Goal: Communication & Community: Connect with others

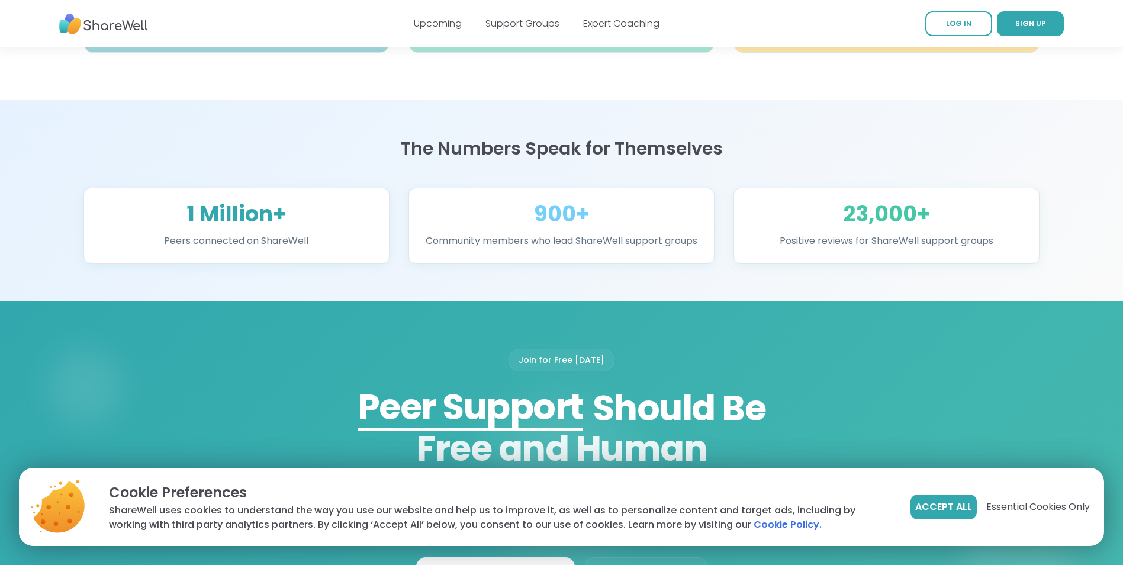
scroll to position [888, 0]
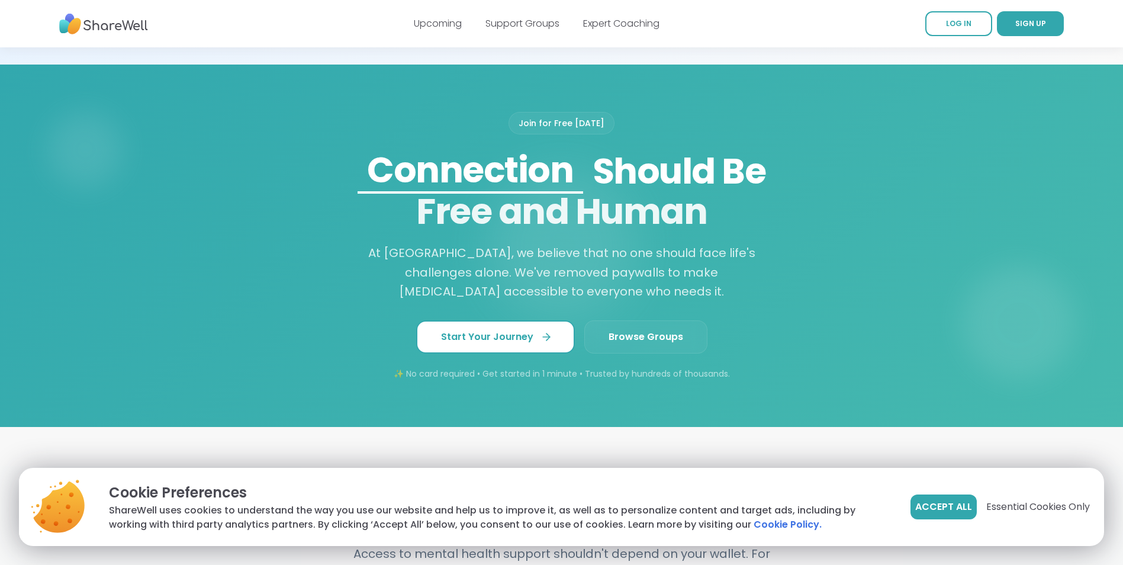
click at [502, 344] on span "Start Your Journey" at bounding box center [495, 337] width 109 height 14
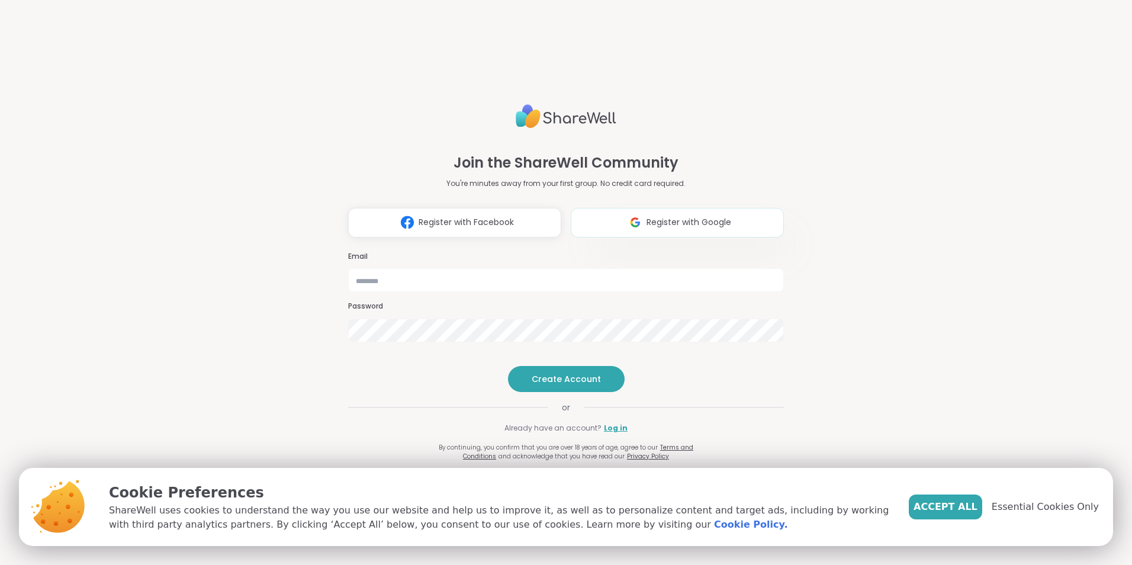
click at [706, 216] on span "Register with Google" at bounding box center [688, 222] width 85 height 12
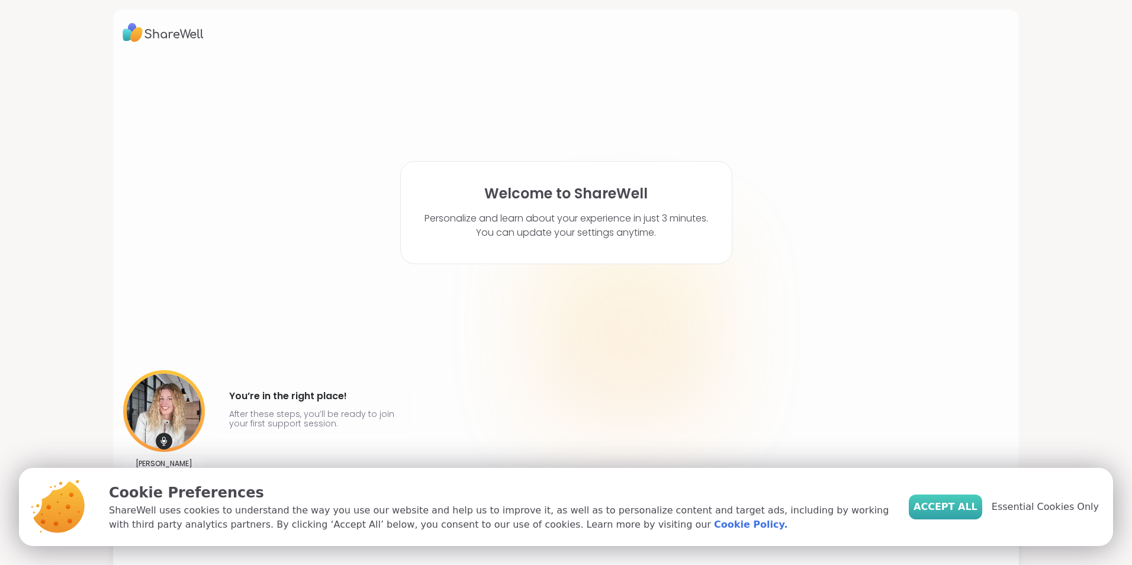
click at [979, 514] on button "Accept All" at bounding box center [944, 506] width 73 height 25
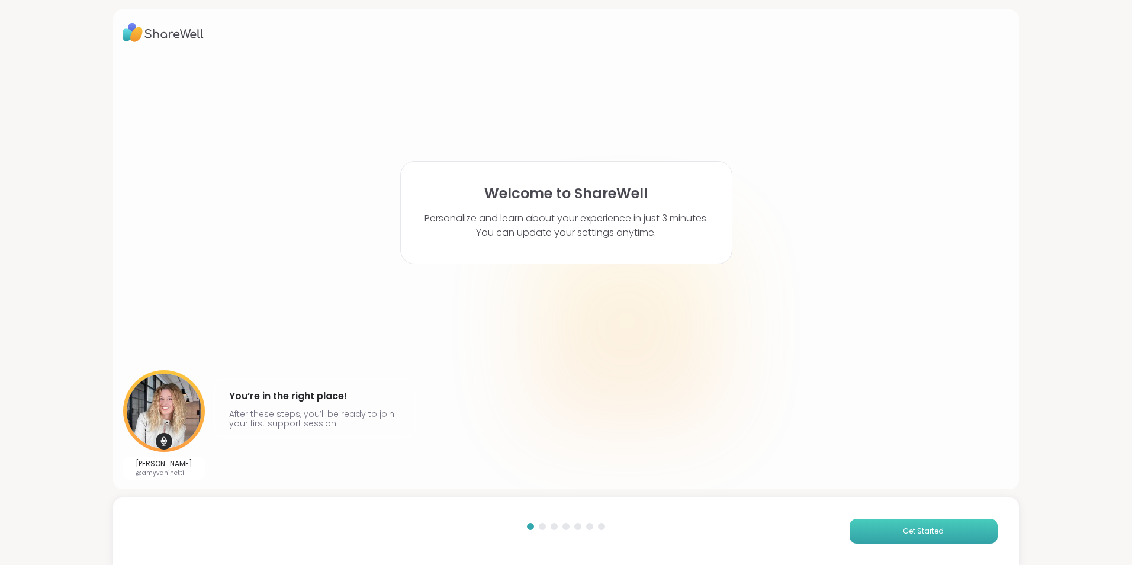
click at [926, 529] on span "Get Started" at bounding box center [922, 531] width 41 height 11
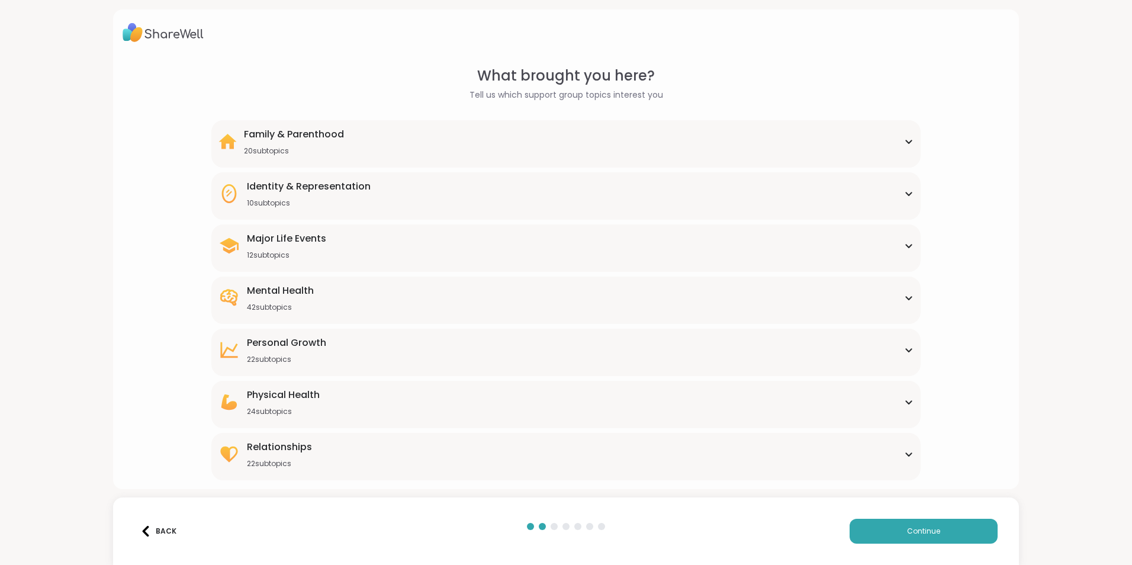
click at [882, 404] on div "Physical Health 24 subtopics" at bounding box center [565, 402] width 695 height 28
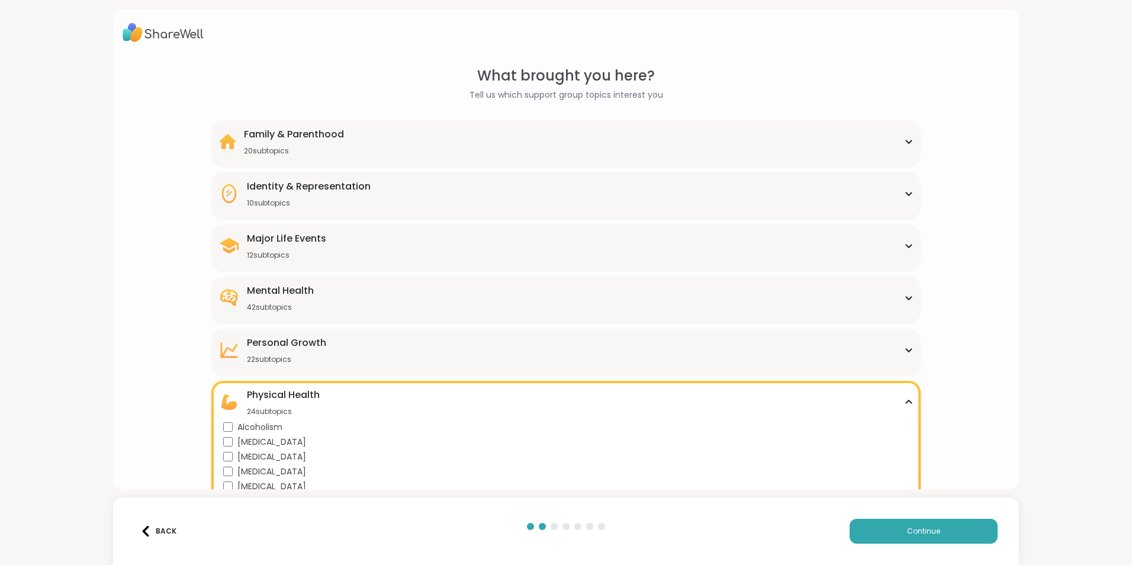
click at [534, 156] on div "Family & Parenthood 20 subtopics Adoption Adoption post-placement Attachment is…" at bounding box center [565, 143] width 709 height 47
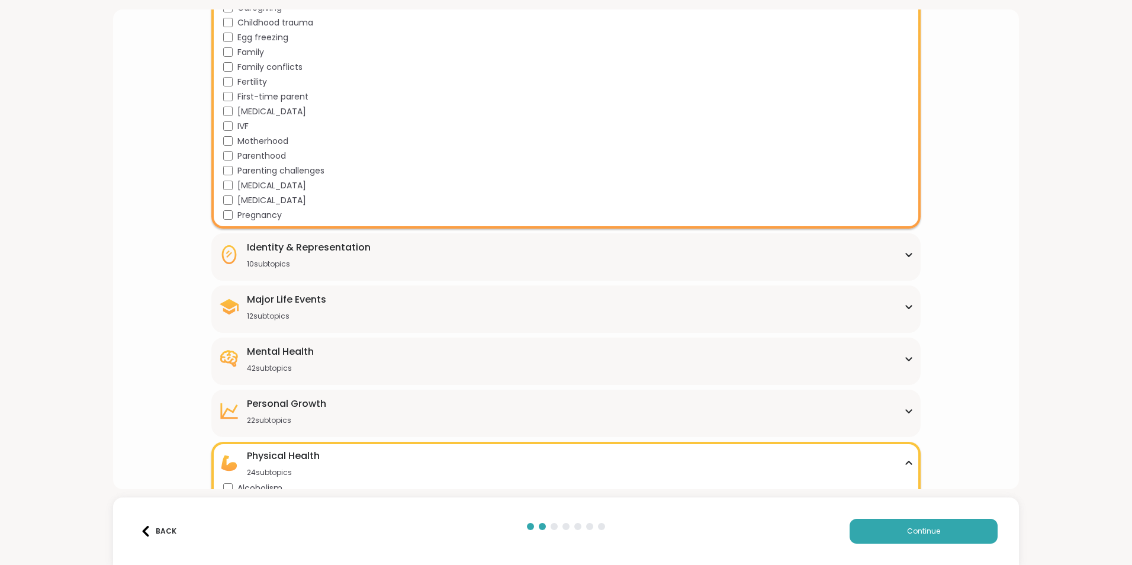
scroll to position [237, 0]
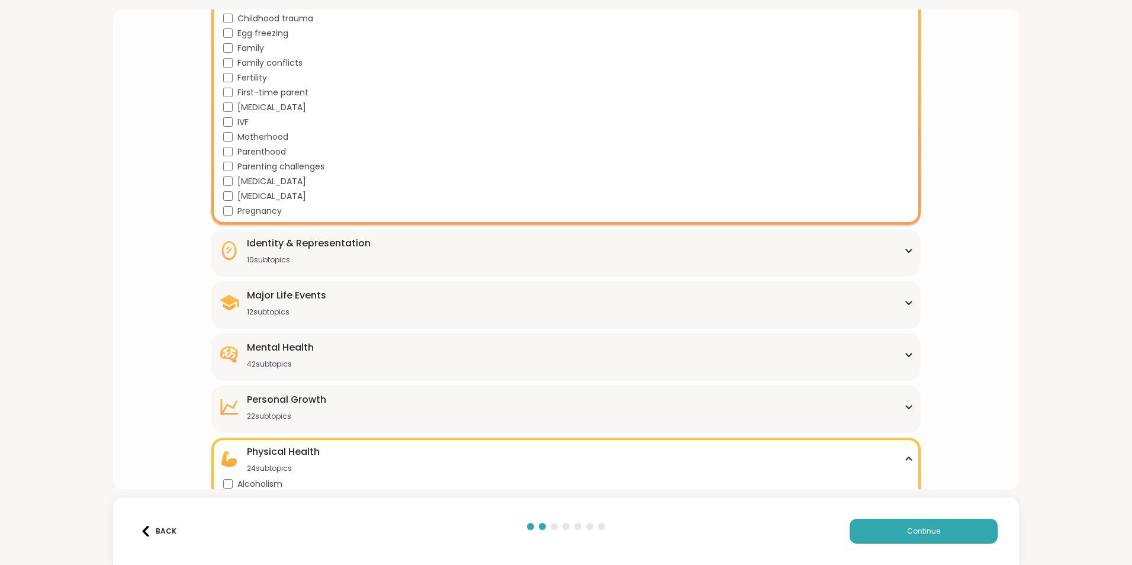
click at [398, 257] on div "Identity & Representation 10 subtopics" at bounding box center [565, 250] width 695 height 28
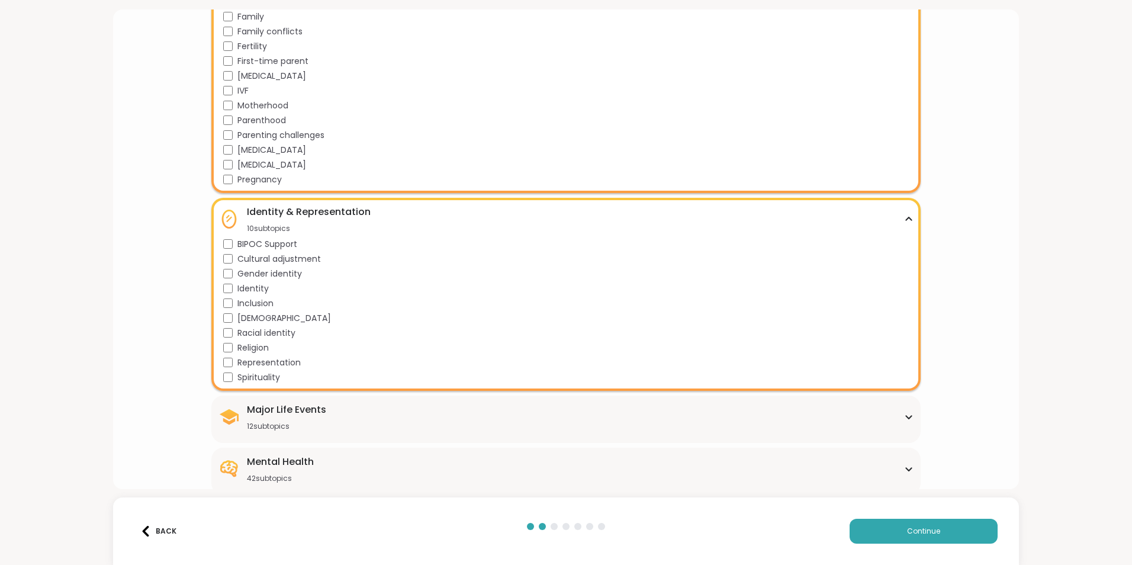
scroll to position [296, 0]
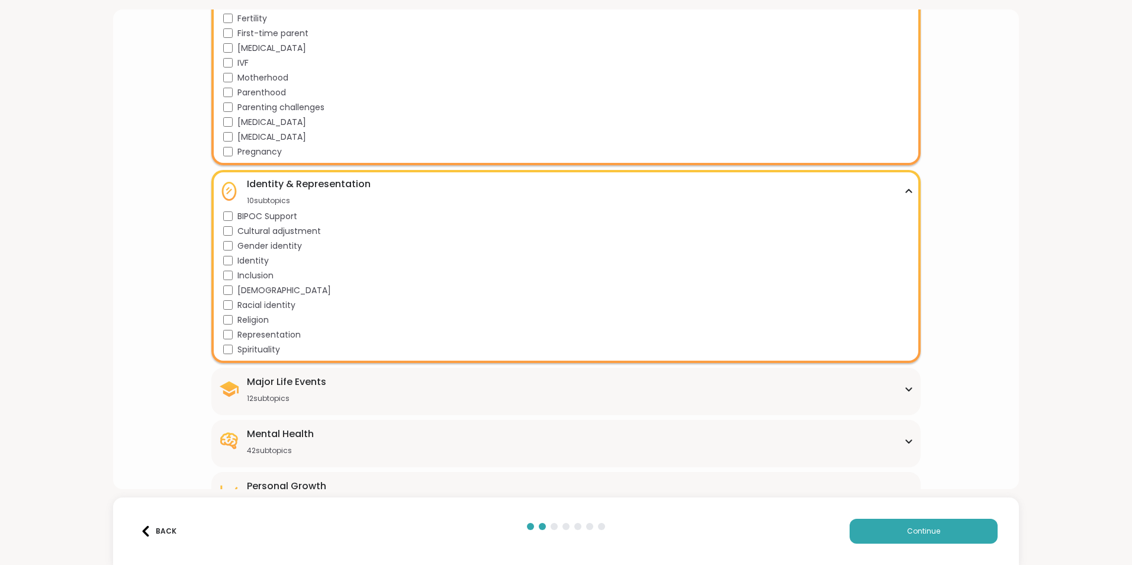
click at [359, 386] on div "Major Life Events 12 subtopics" at bounding box center [565, 389] width 695 height 28
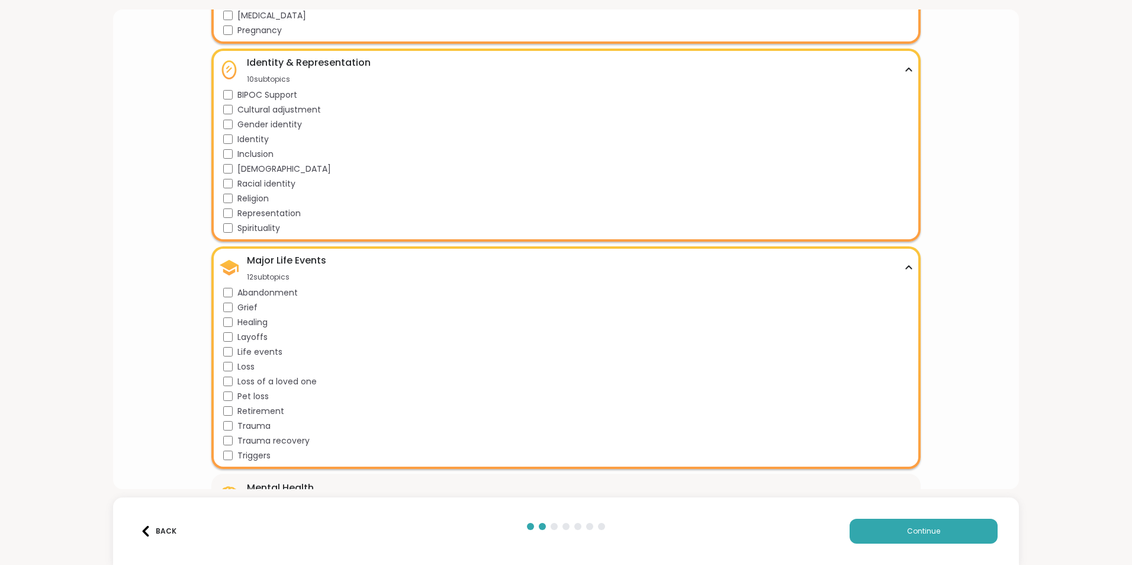
scroll to position [473, 0]
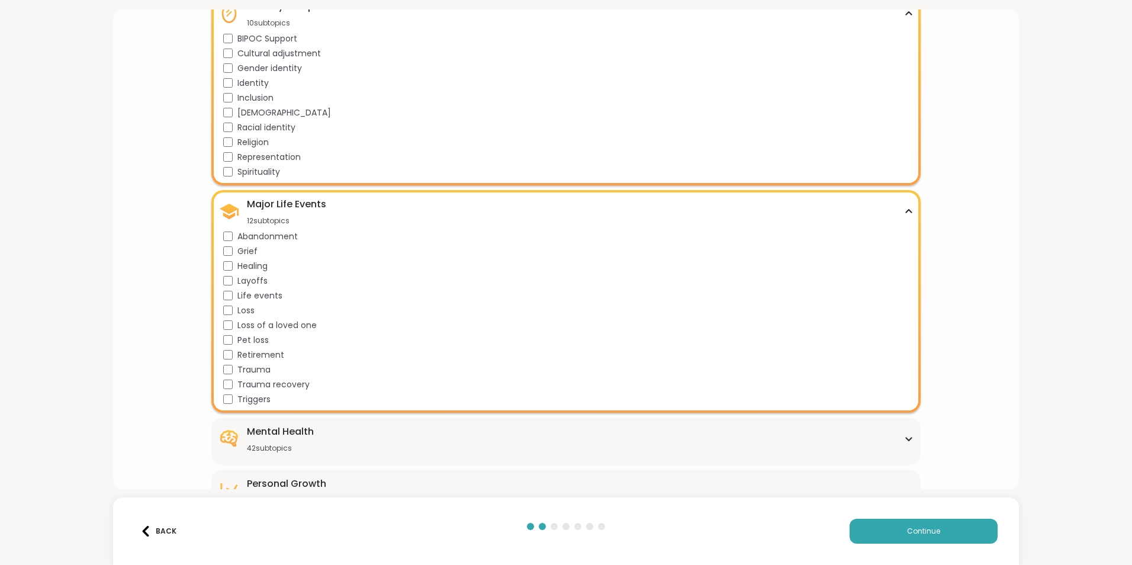
click at [264, 440] on div "Mental Health 42 subtopics" at bounding box center [280, 438] width 67 height 28
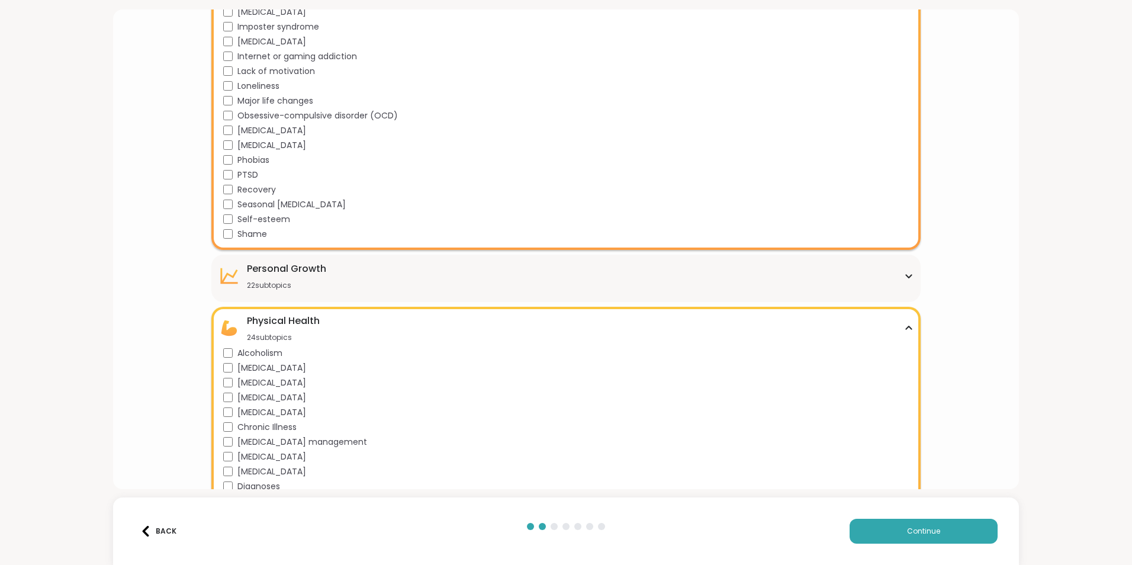
scroll to position [1302, 0]
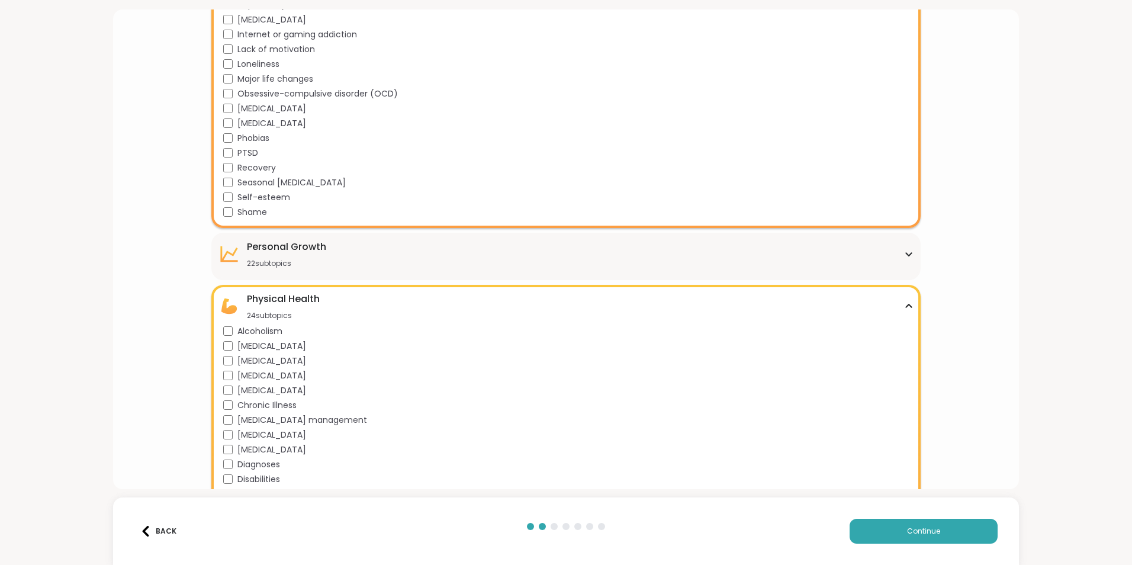
click at [261, 244] on div "Personal Growth" at bounding box center [286, 247] width 79 height 14
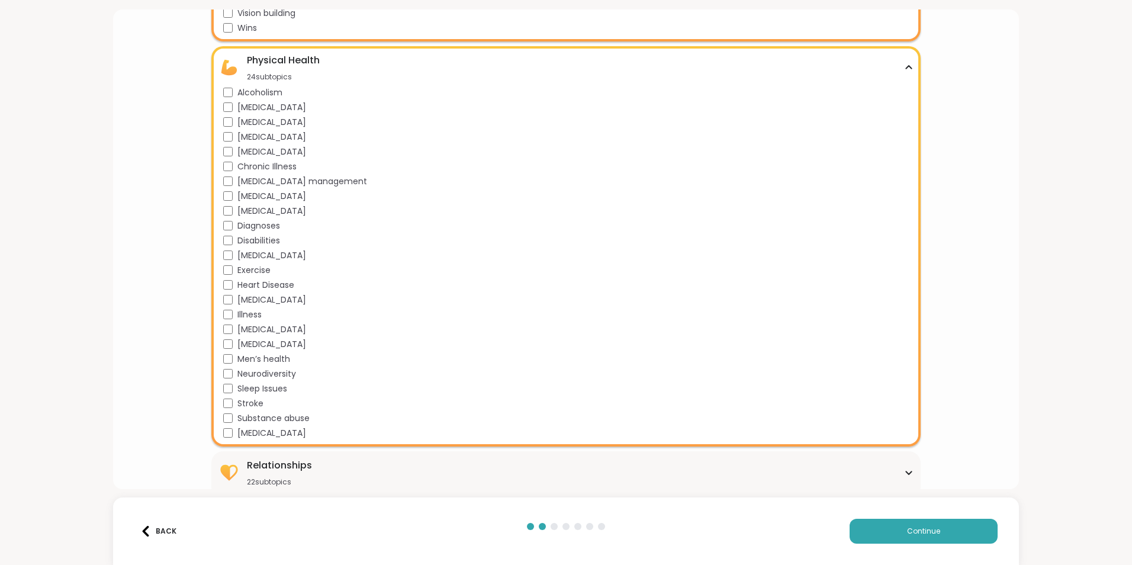
scroll to position [1873, 0]
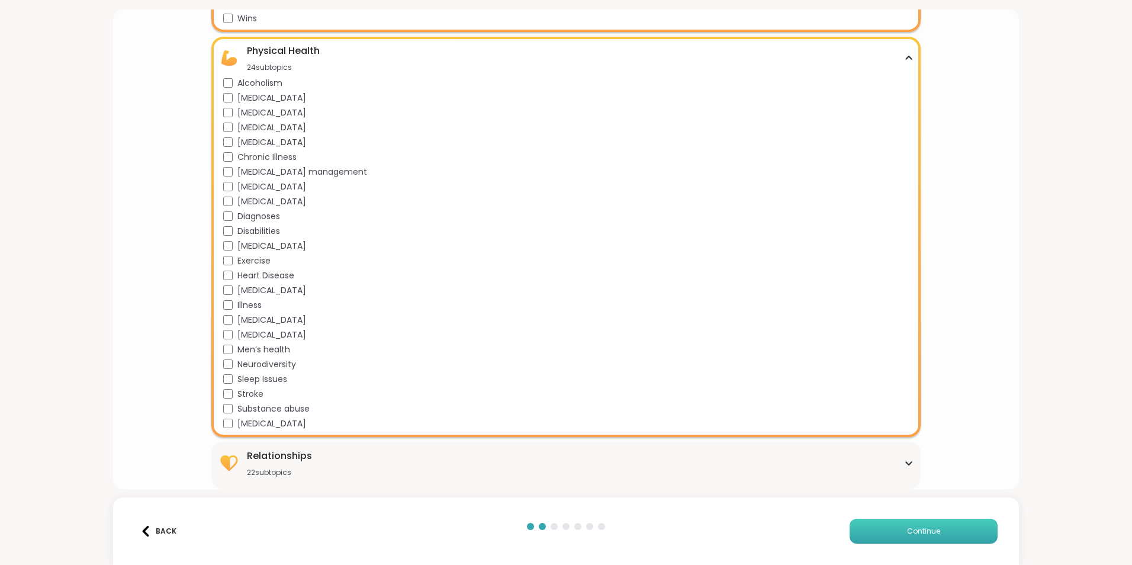
click at [907, 530] on span "Continue" at bounding box center [923, 531] width 33 height 11
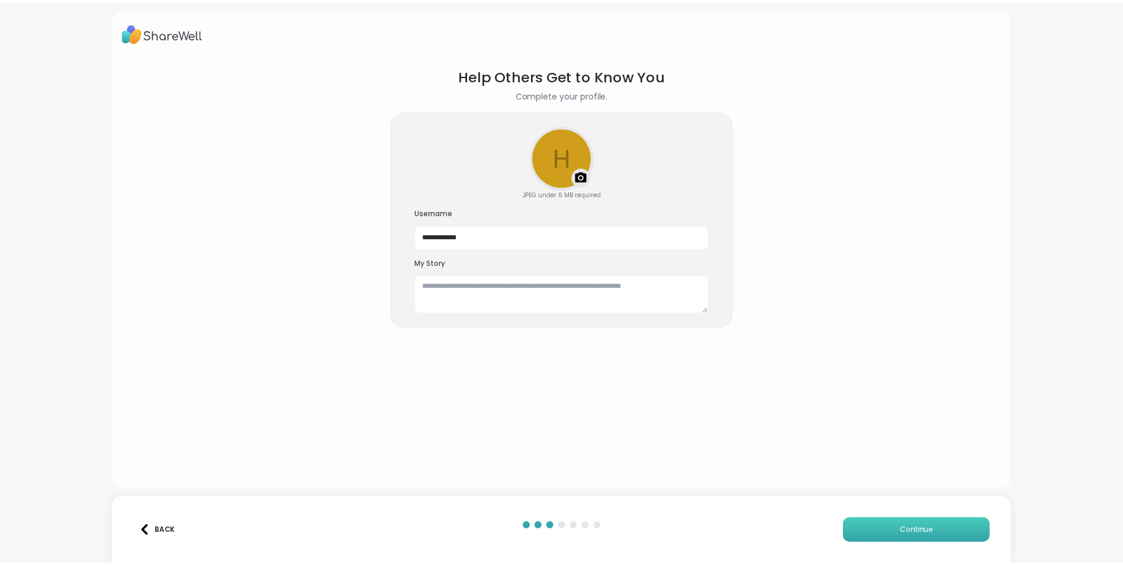
scroll to position [0, 0]
click at [645, 294] on textarea at bounding box center [566, 294] width 296 height 38
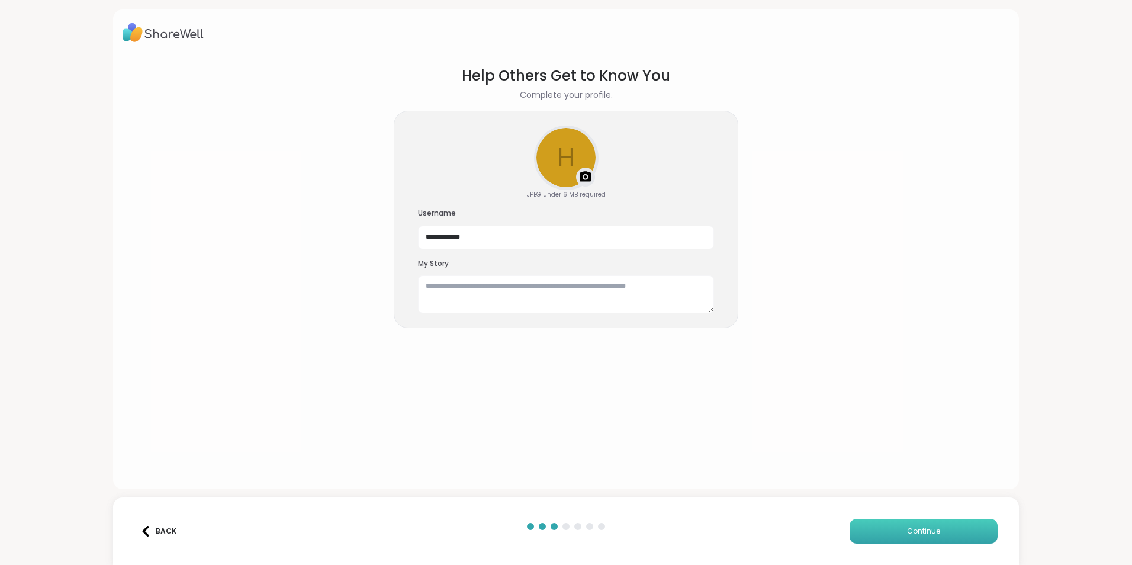
click at [935, 524] on button "Continue" at bounding box center [923, 530] width 148 height 25
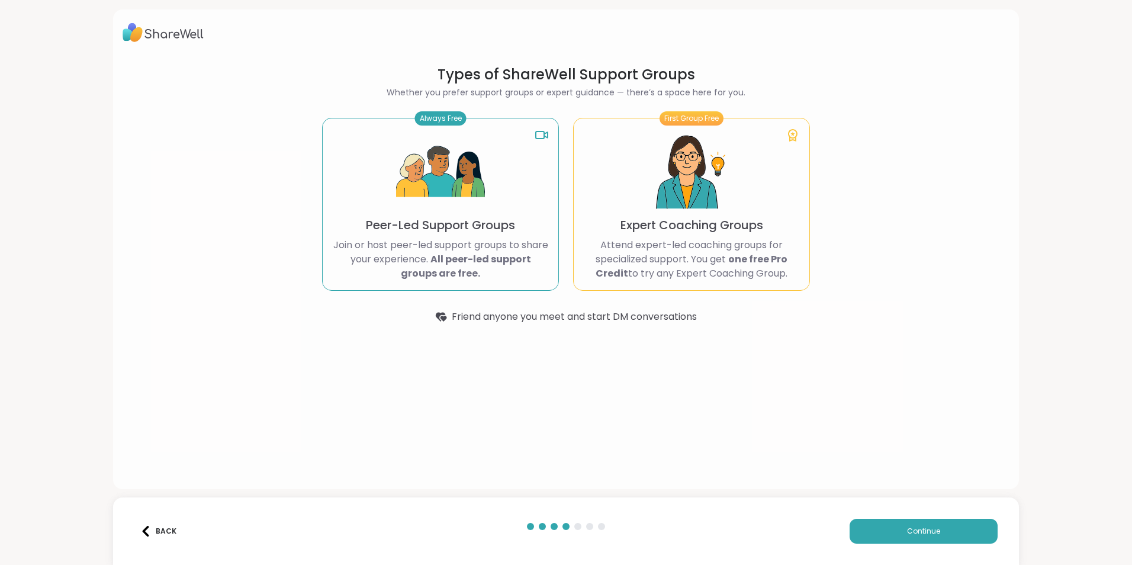
click at [420, 245] on p "Join or host peer-led support groups to share your experience. All peer-led sup…" at bounding box center [440, 259] width 217 height 43
click at [930, 528] on span "Continue" at bounding box center [923, 531] width 33 height 11
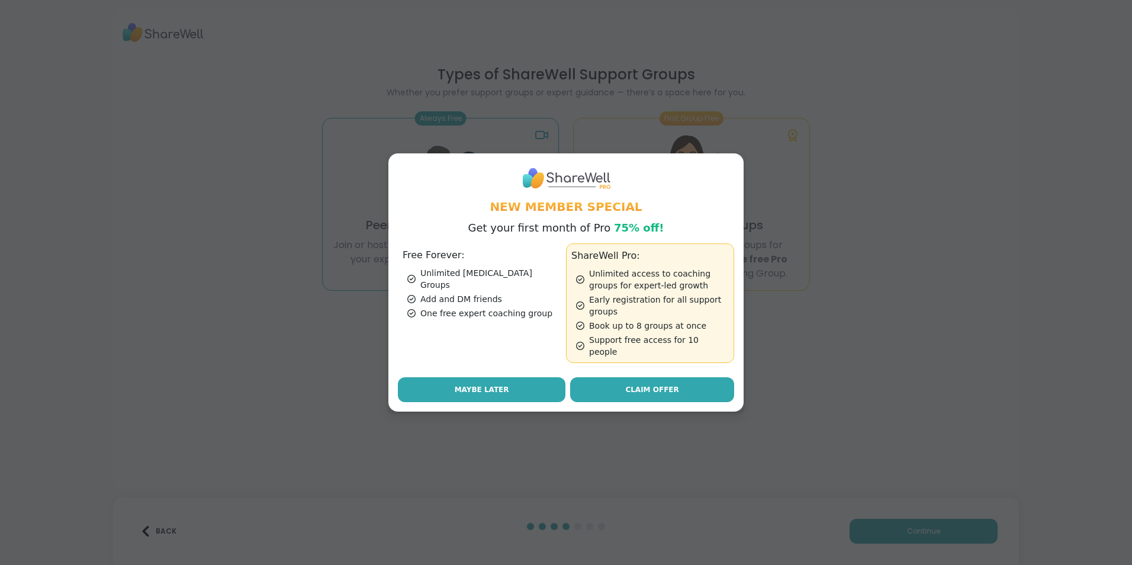
click at [481, 384] on span "Maybe Later" at bounding box center [481, 389] width 54 height 11
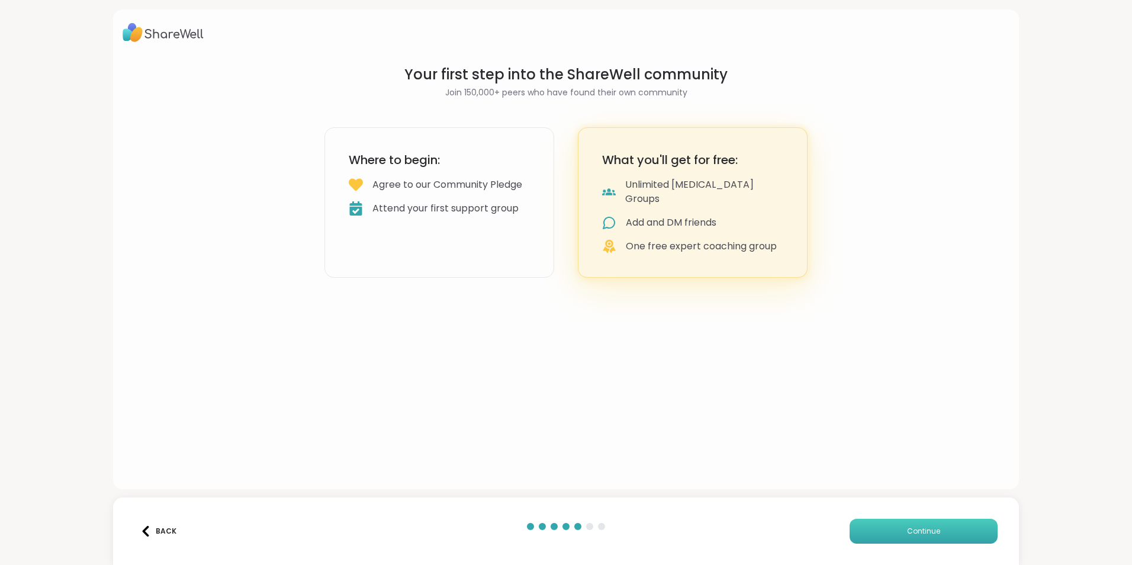
click at [917, 534] on span "Continue" at bounding box center [923, 531] width 33 height 11
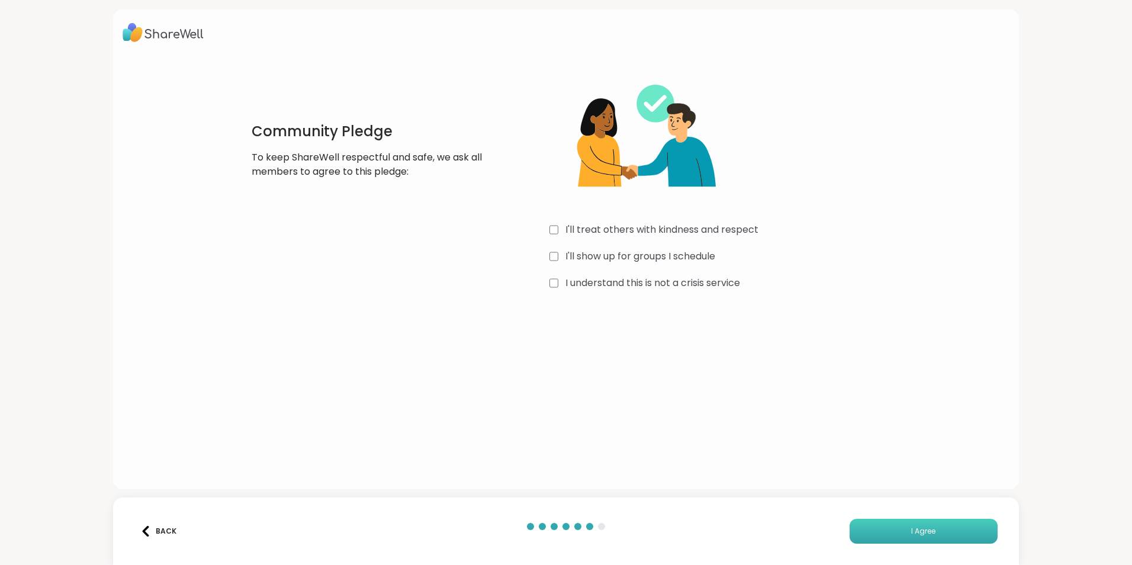
click at [930, 537] on button "I Agree" at bounding box center [923, 530] width 148 height 25
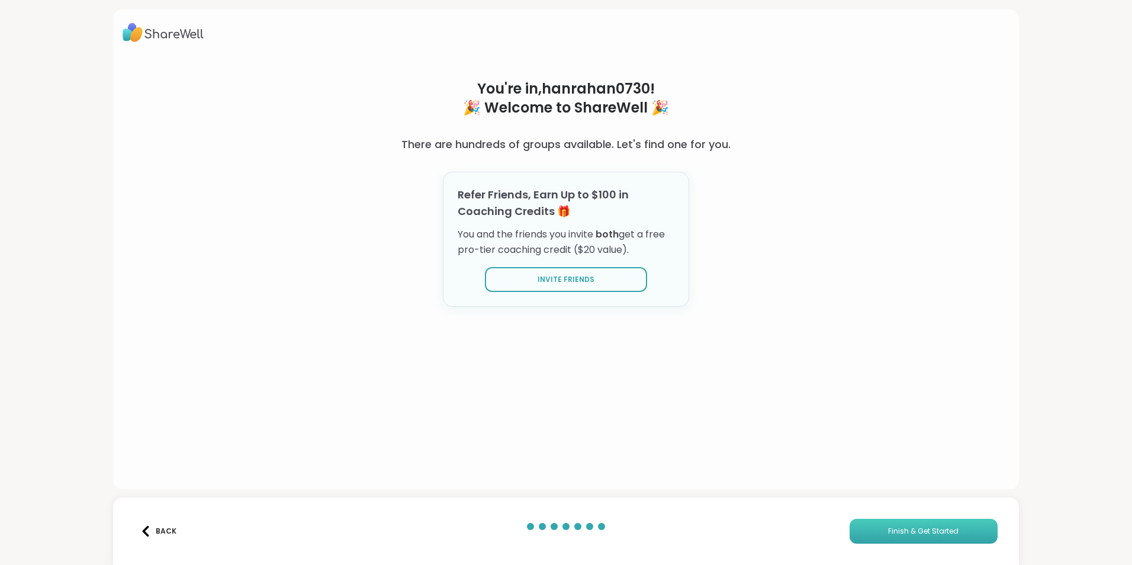
click at [933, 529] on span "Finish & Get Started" at bounding box center [923, 531] width 70 height 11
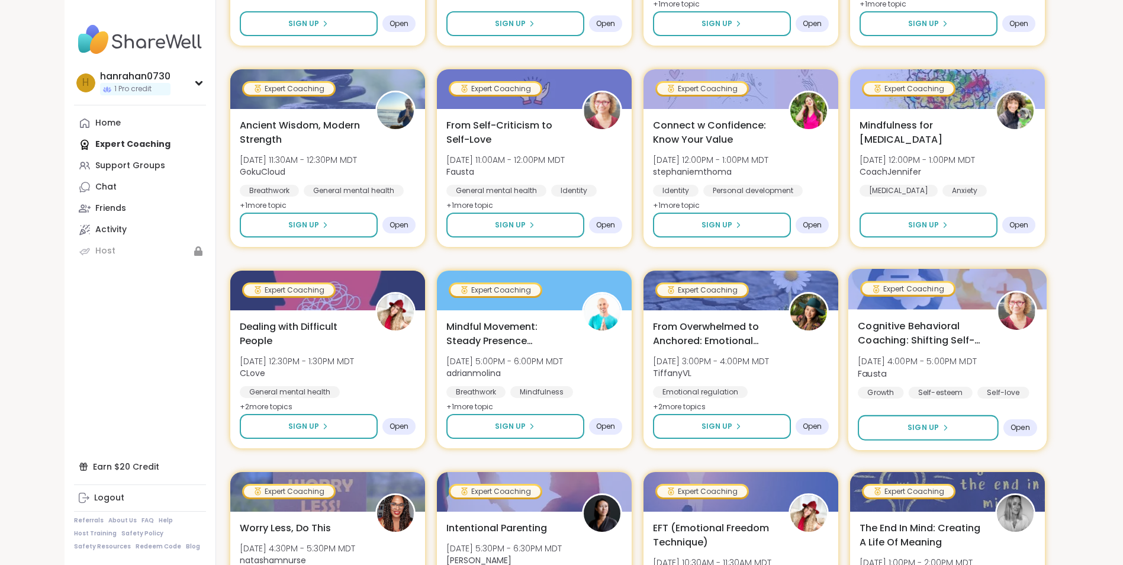
scroll to position [1506, 0]
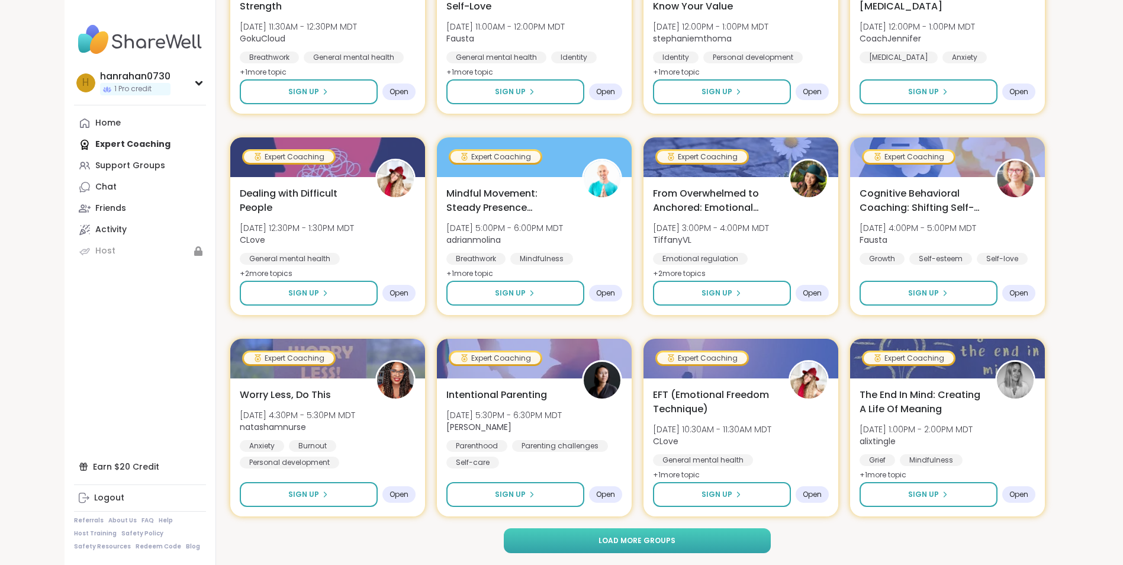
click at [697, 544] on button "Load more groups" at bounding box center [637, 540] width 267 height 25
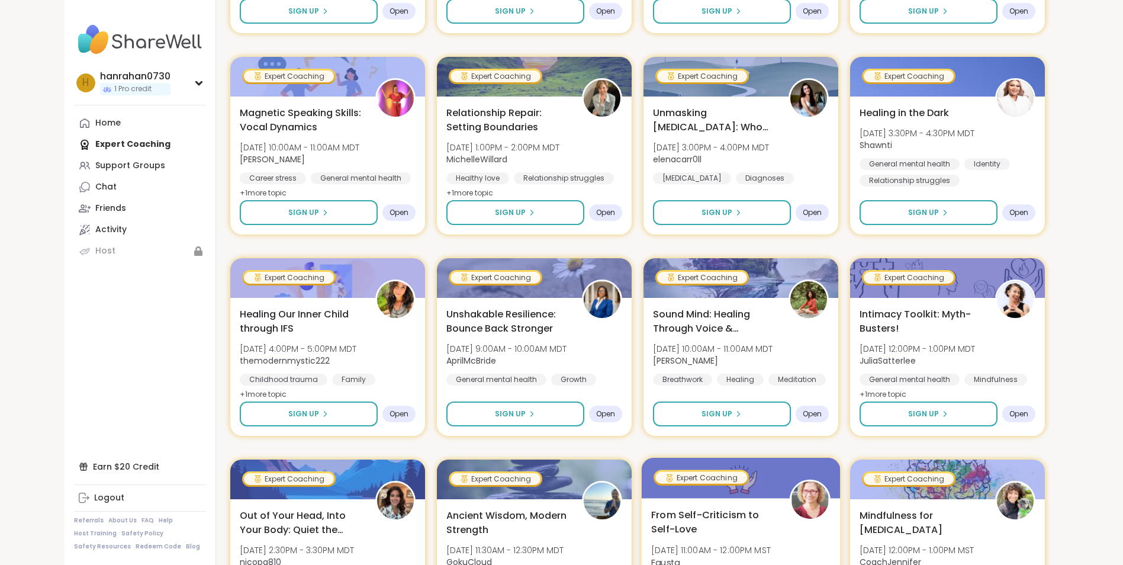
scroll to position [3317, 0]
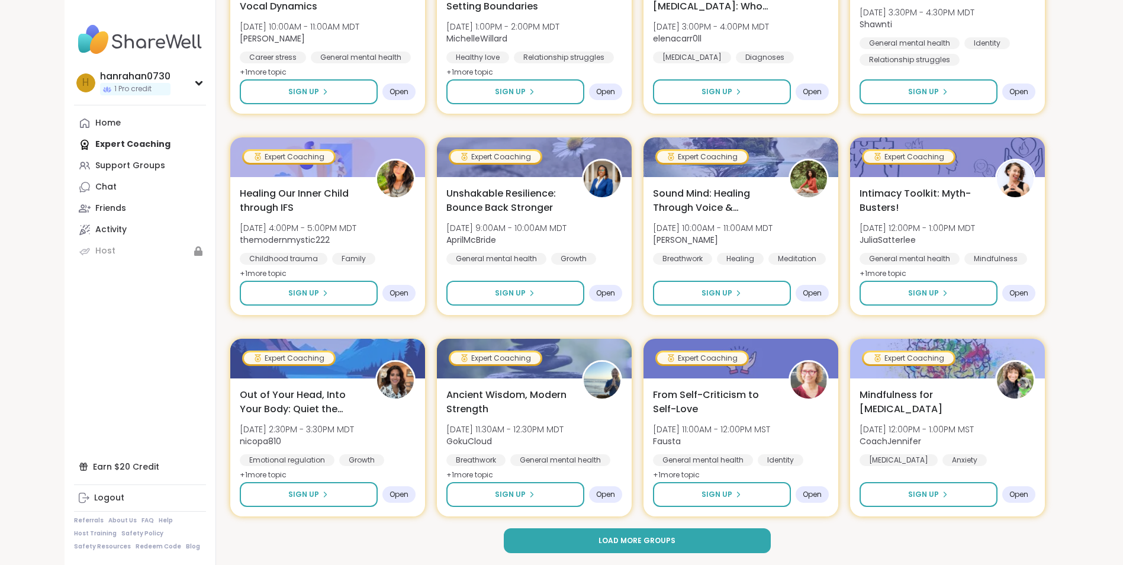
drag, startPoint x: 682, startPoint y: 532, endPoint x: 686, endPoint y: 524, distance: 9.3
click at [683, 532] on button "Load more groups" at bounding box center [637, 540] width 267 height 25
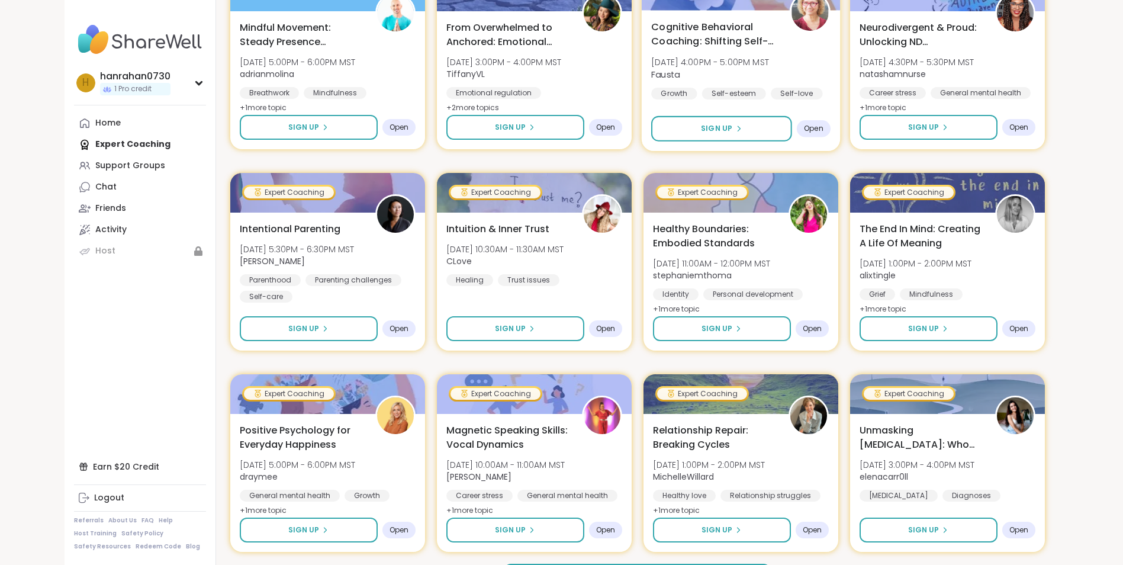
scroll to position [5128, 0]
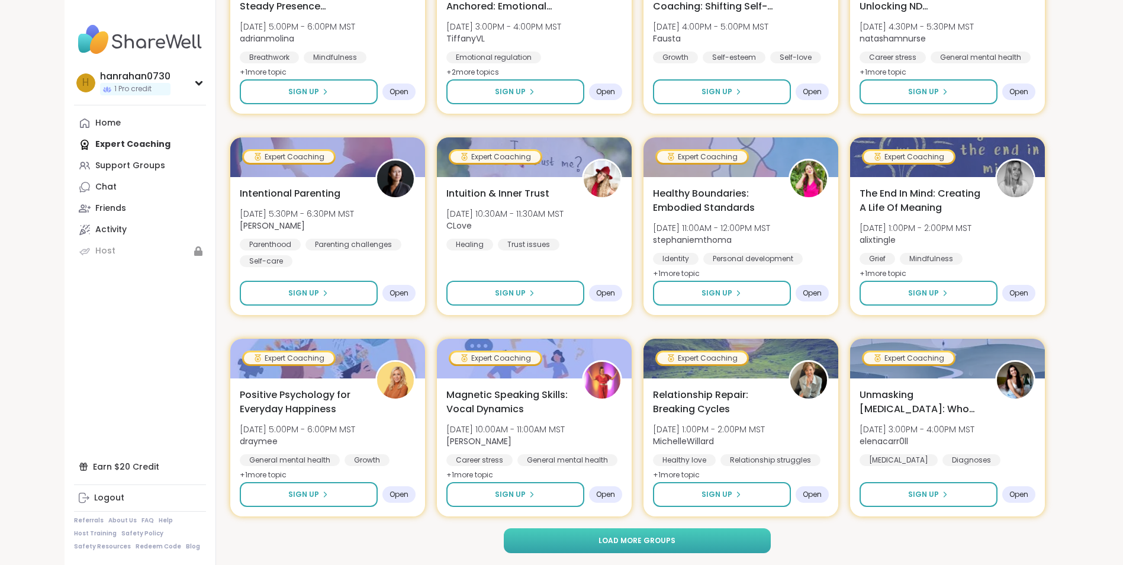
click at [674, 540] on button "Load more groups" at bounding box center [637, 540] width 267 height 25
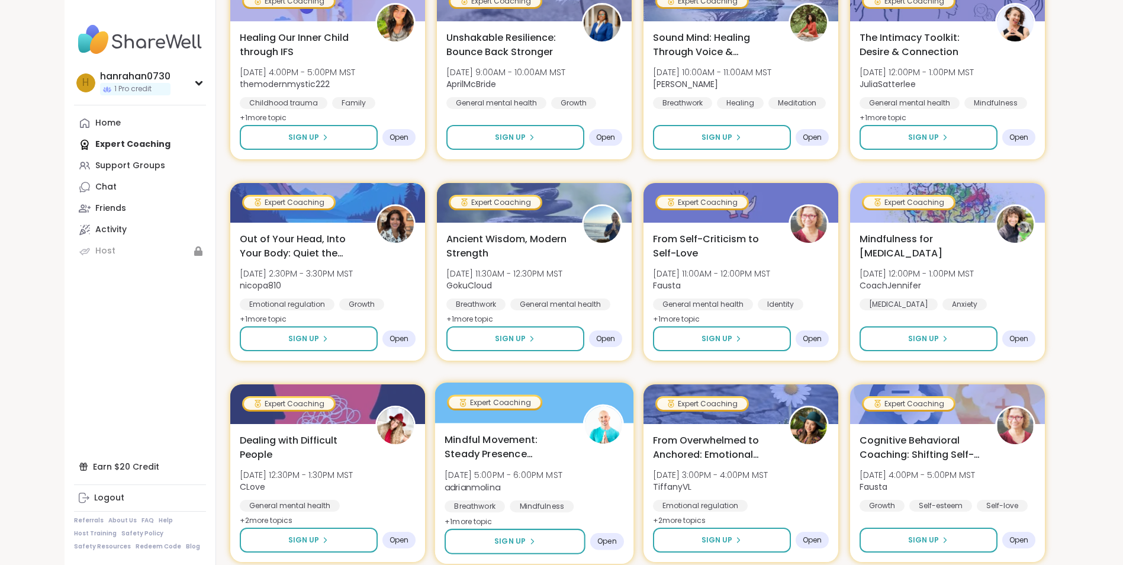
scroll to position [6939, 0]
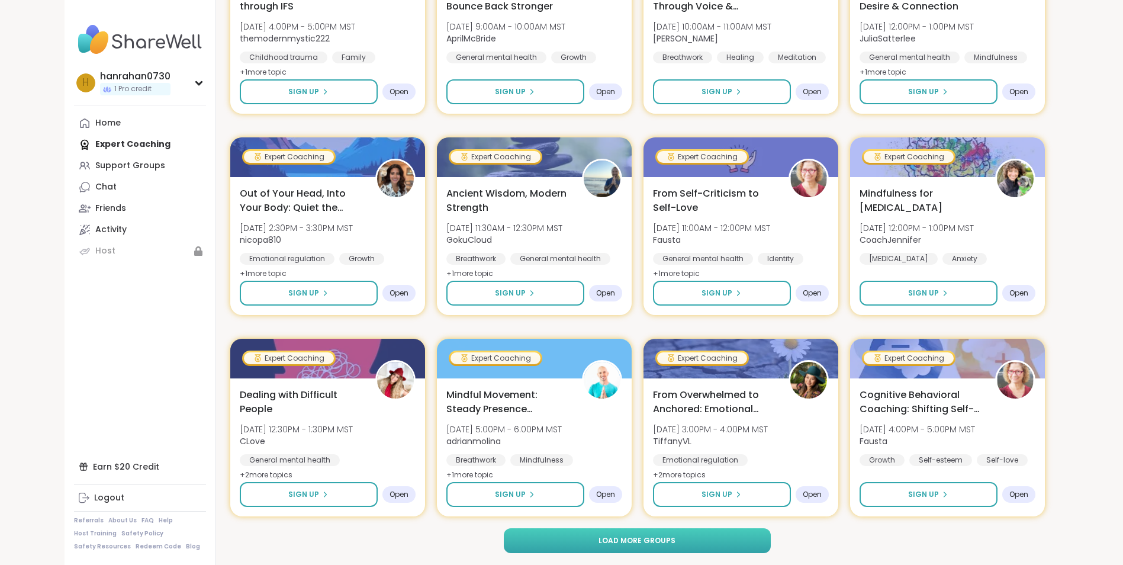
click at [675, 538] on button "Load more groups" at bounding box center [637, 540] width 267 height 25
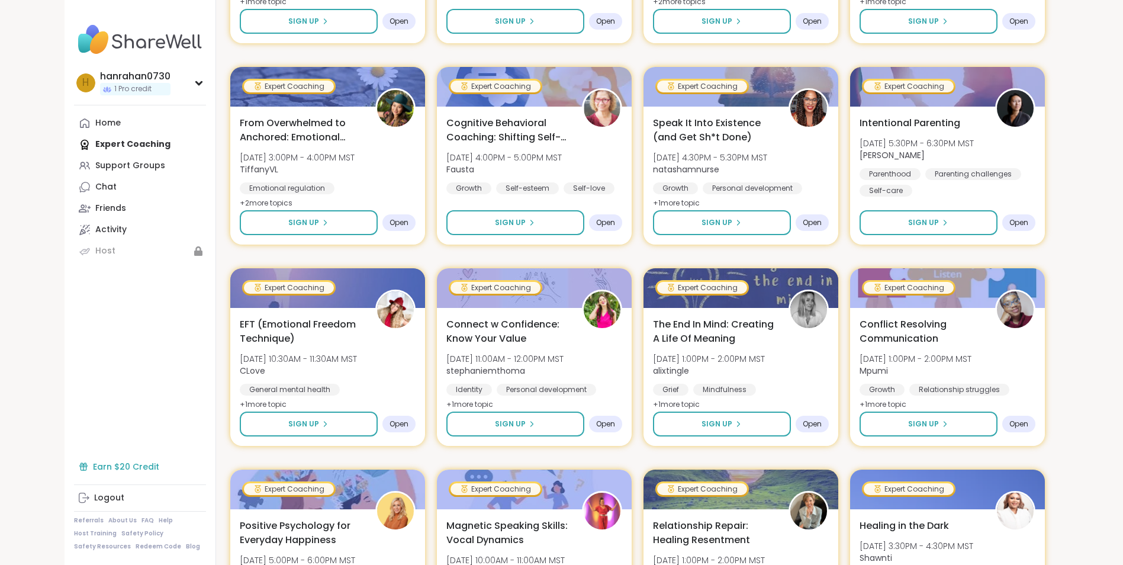
scroll to position [8417, 0]
click at [132, 156] on link "Support Groups" at bounding box center [140, 165] width 132 height 21
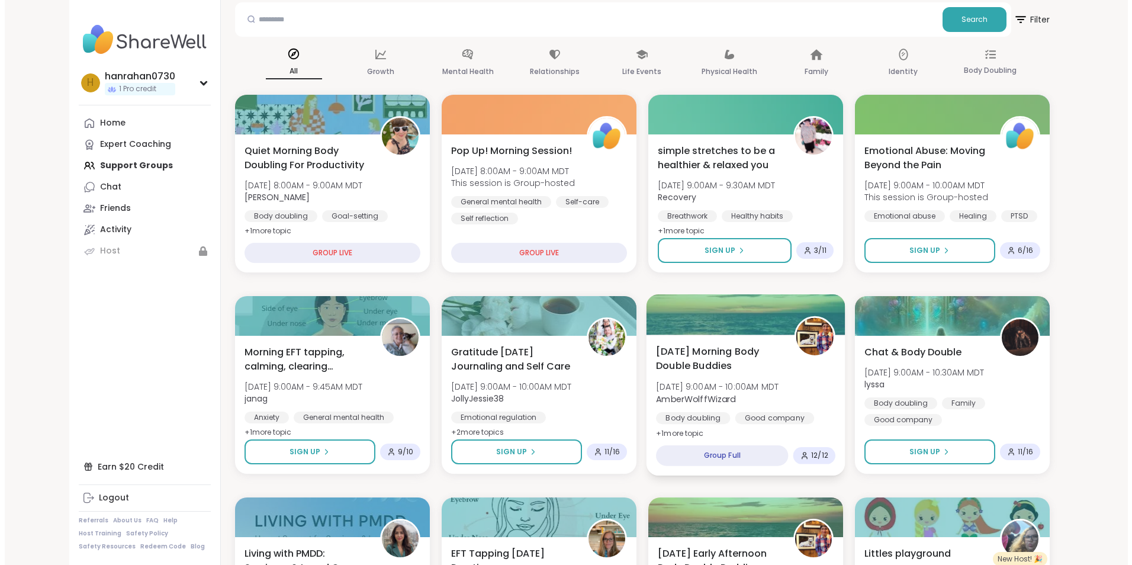
scroll to position [118, 0]
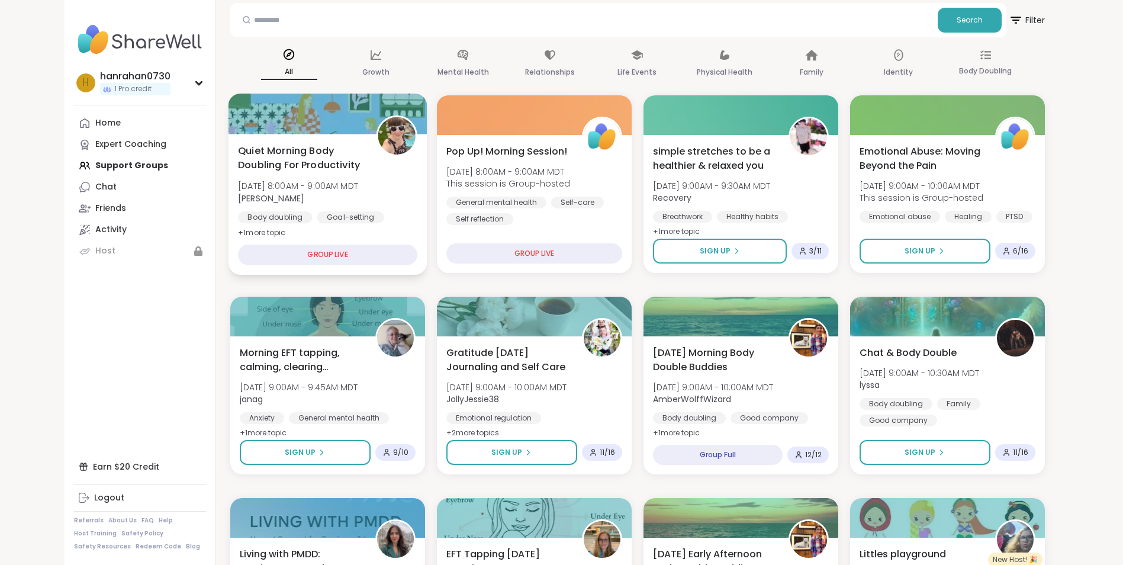
click at [272, 231] on span "+ 1 more topic" at bounding box center [262, 231] width 48 height 9
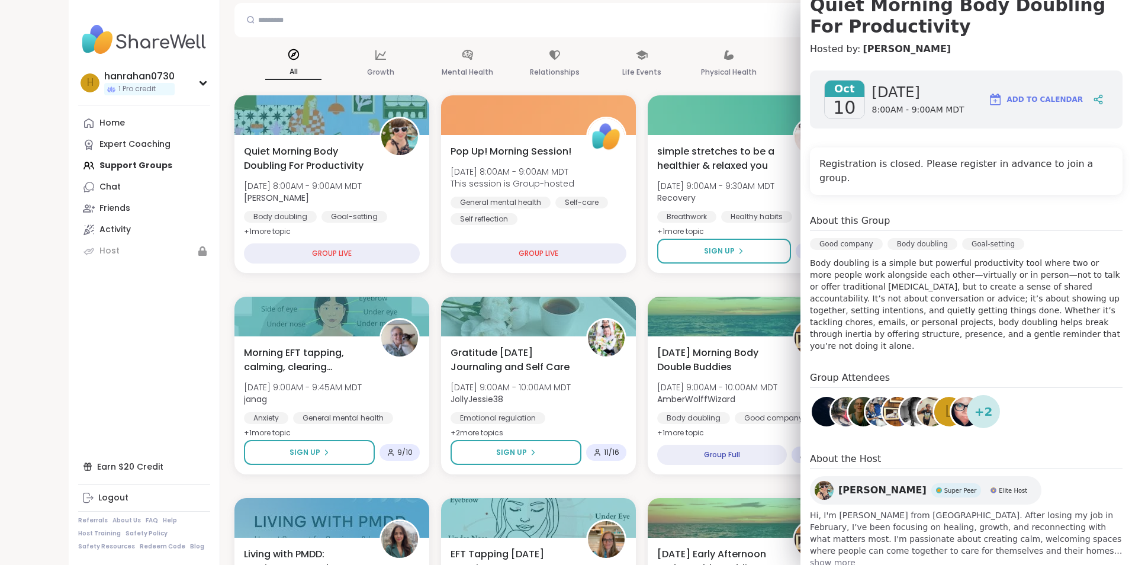
scroll to position [130, 0]
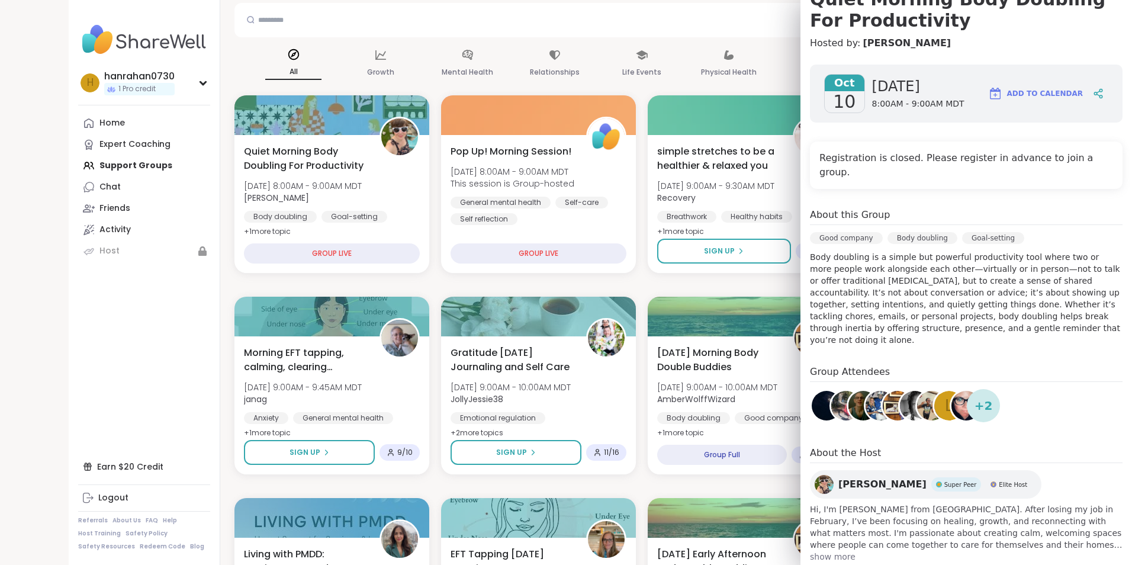
click at [820, 550] on span "show more" at bounding box center [966, 556] width 312 height 12
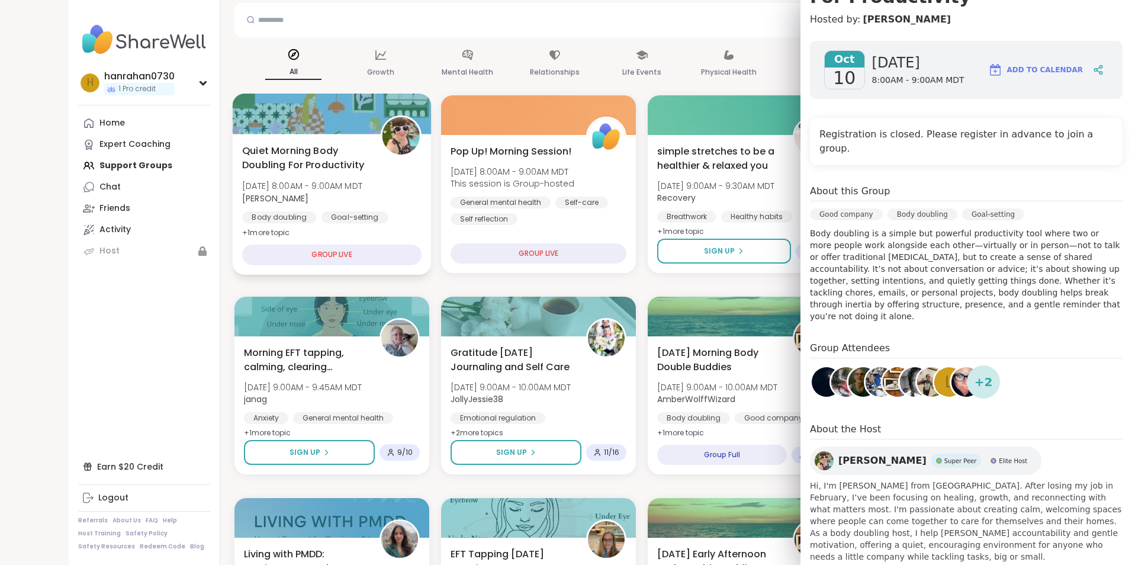
click at [345, 253] on div "GROUP LIVE" at bounding box center [331, 254] width 179 height 21
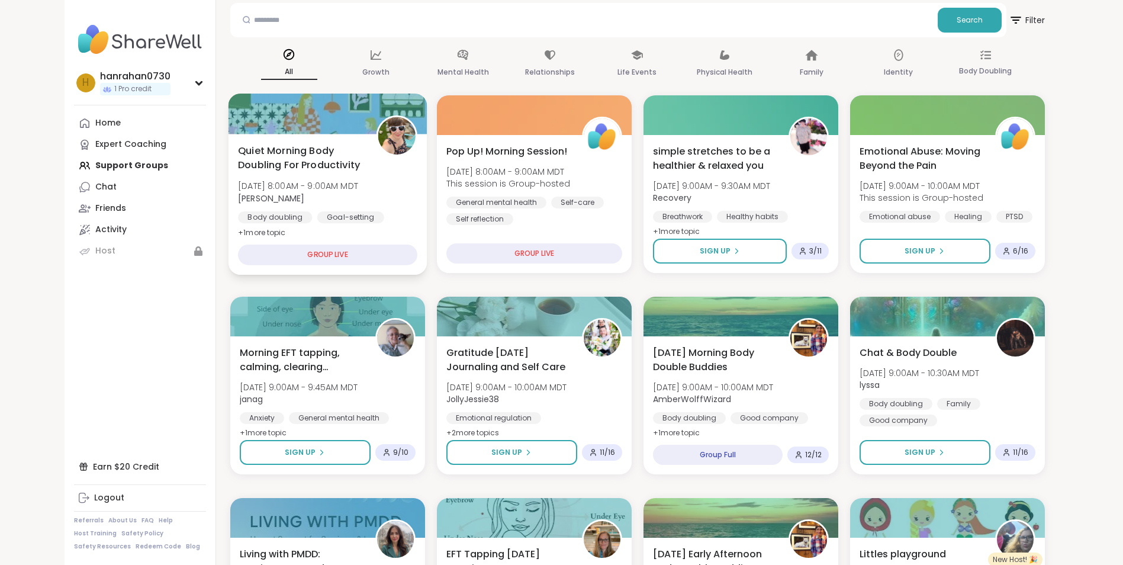
click at [343, 252] on div "GROUP LIVE" at bounding box center [327, 254] width 179 height 21
click at [332, 250] on div "GROUP LIVE" at bounding box center [327, 254] width 179 height 21
click at [325, 102] on div at bounding box center [327, 114] width 199 height 40
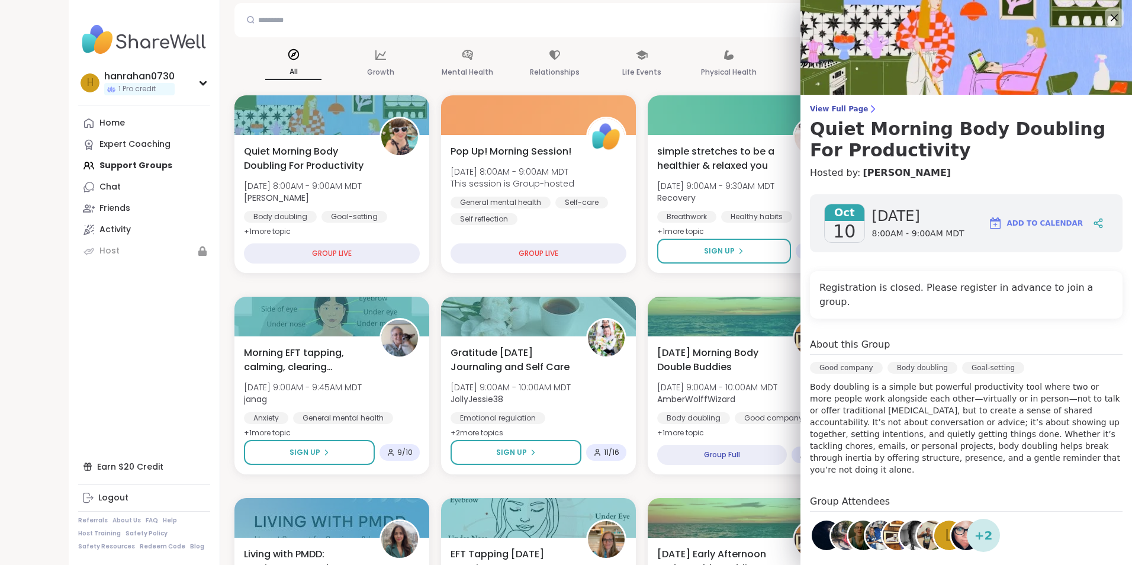
scroll to position [59, 0]
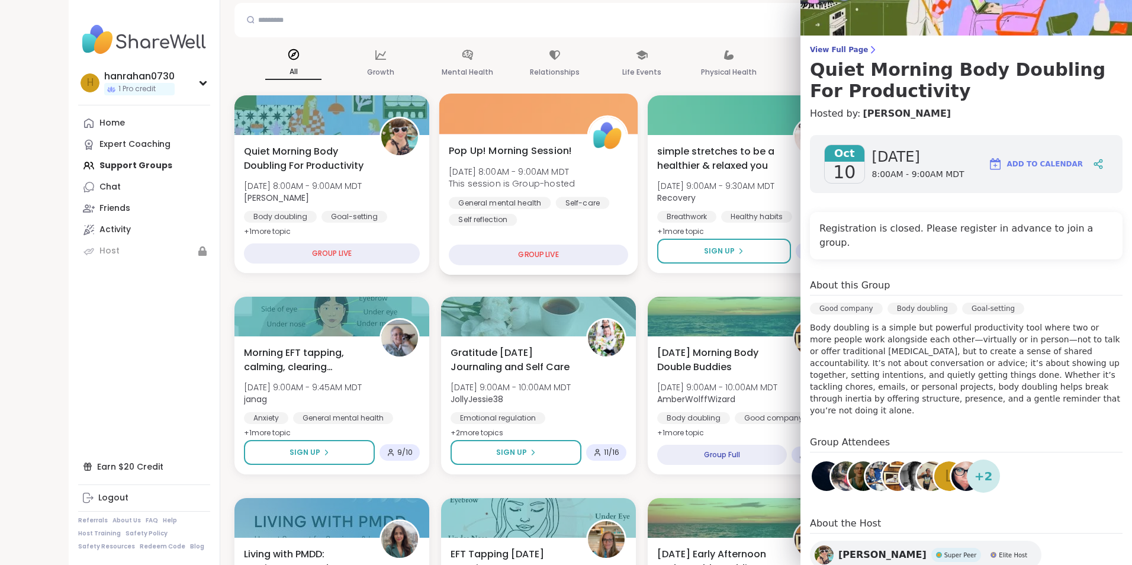
click at [545, 254] on div "GROUP LIVE" at bounding box center [538, 254] width 179 height 21
click at [543, 201] on div "General mental health" at bounding box center [500, 202] width 102 height 12
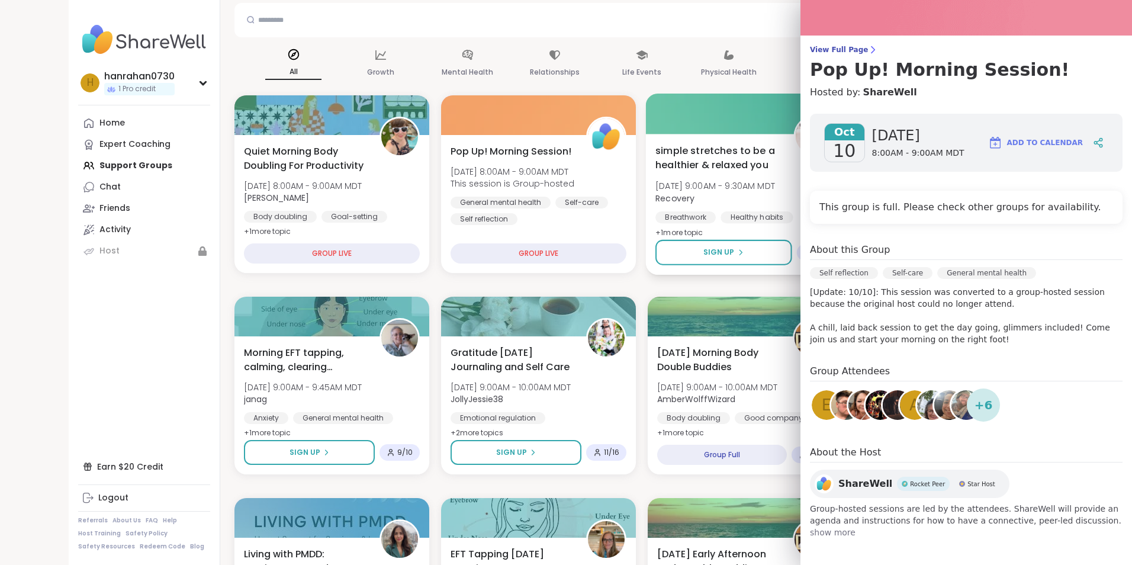
click at [702, 125] on div at bounding box center [745, 114] width 199 height 40
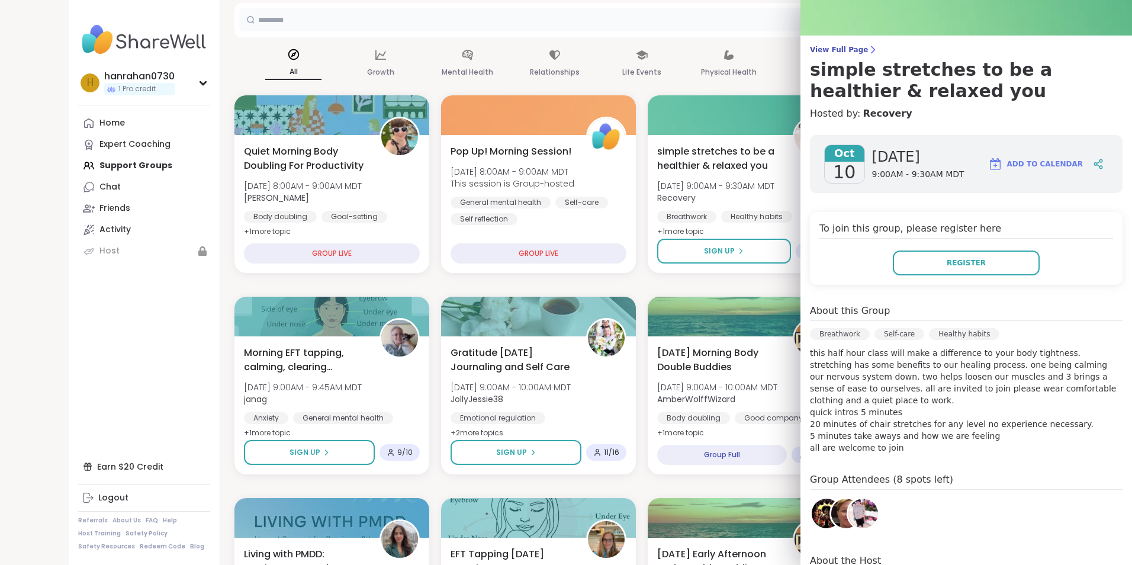
click at [720, 17] on input "text" at bounding box center [588, 20] width 698 height 24
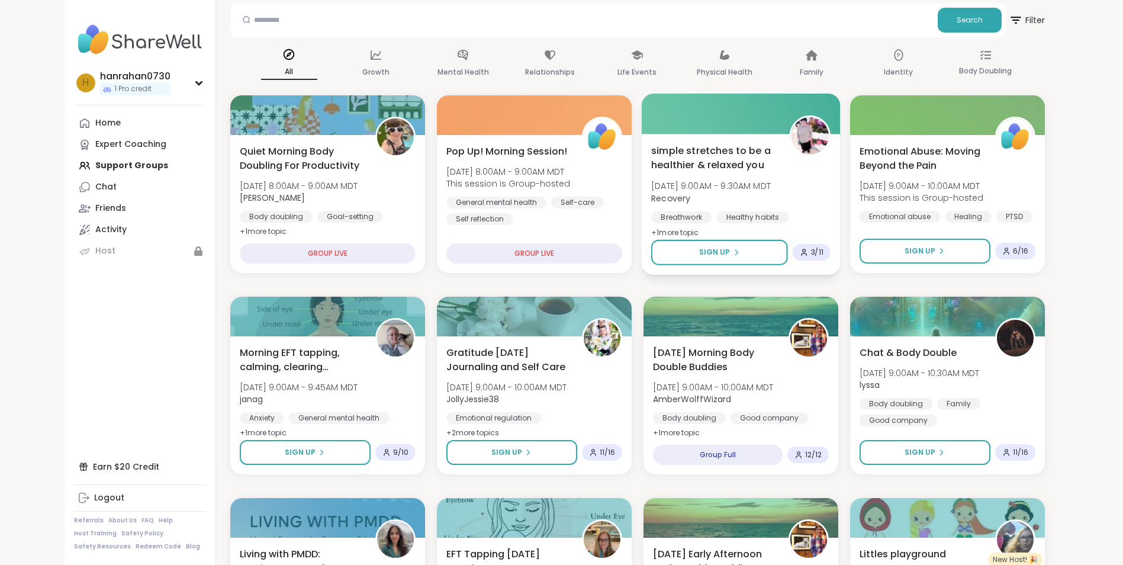
click at [739, 195] on span "Recovery" at bounding box center [711, 198] width 120 height 12
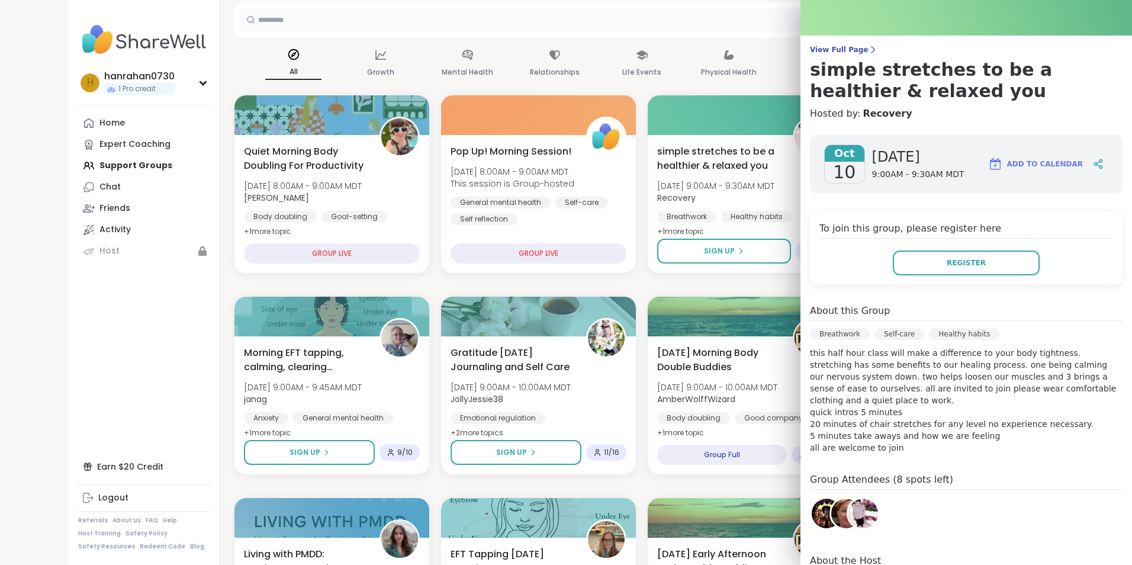
click at [730, 17] on input "text" at bounding box center [588, 20] width 698 height 24
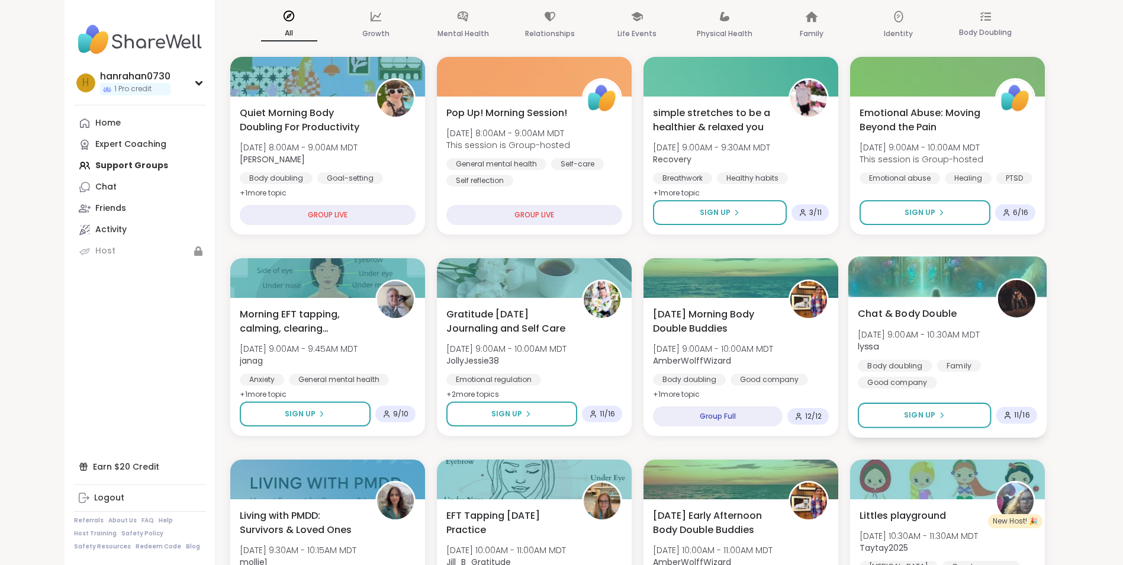
scroll to position [178, 0]
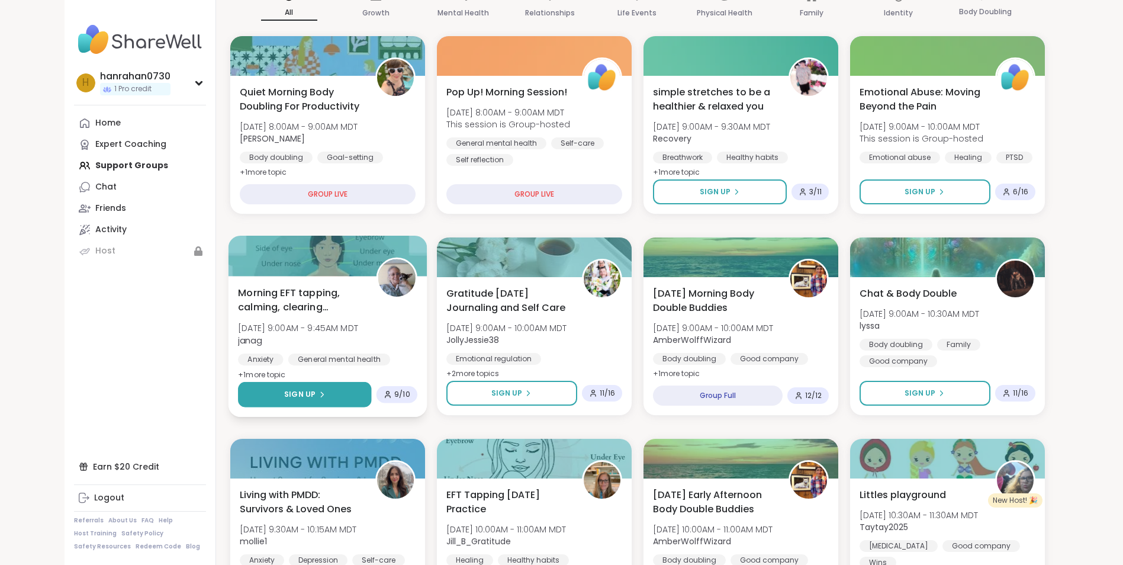
click at [310, 394] on span "Sign Up" at bounding box center [299, 394] width 31 height 11
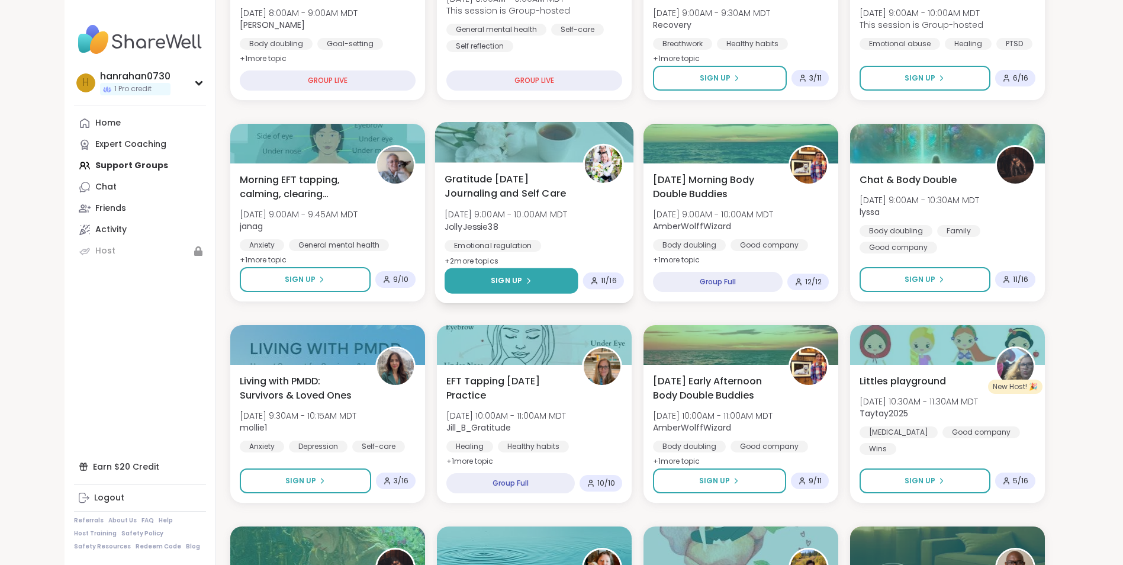
scroll to position [296, 0]
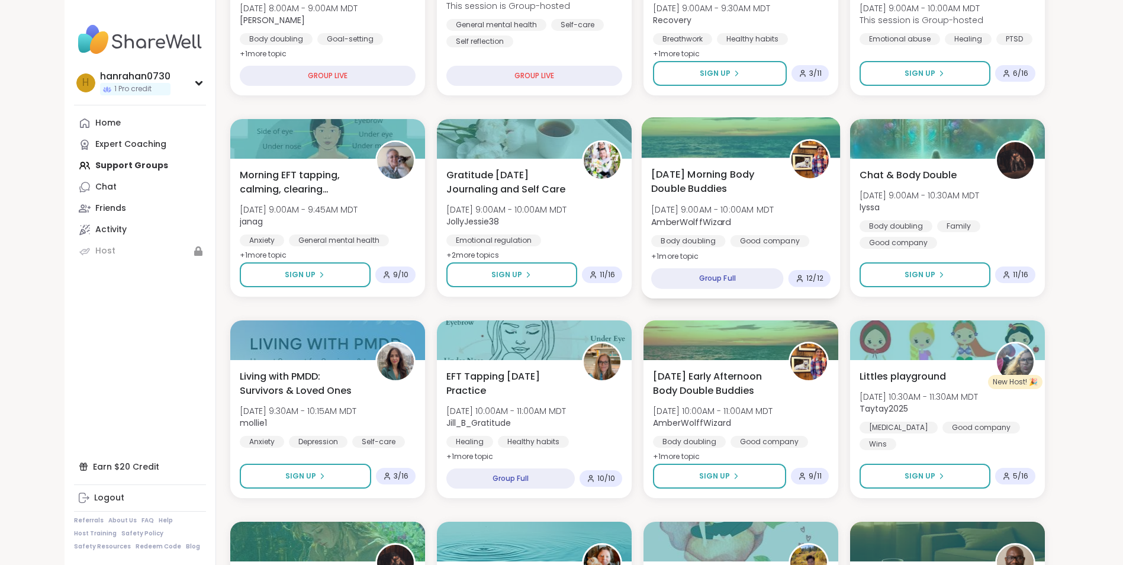
click at [682, 253] on span "+ 1 more topic" at bounding box center [675, 255] width 48 height 9
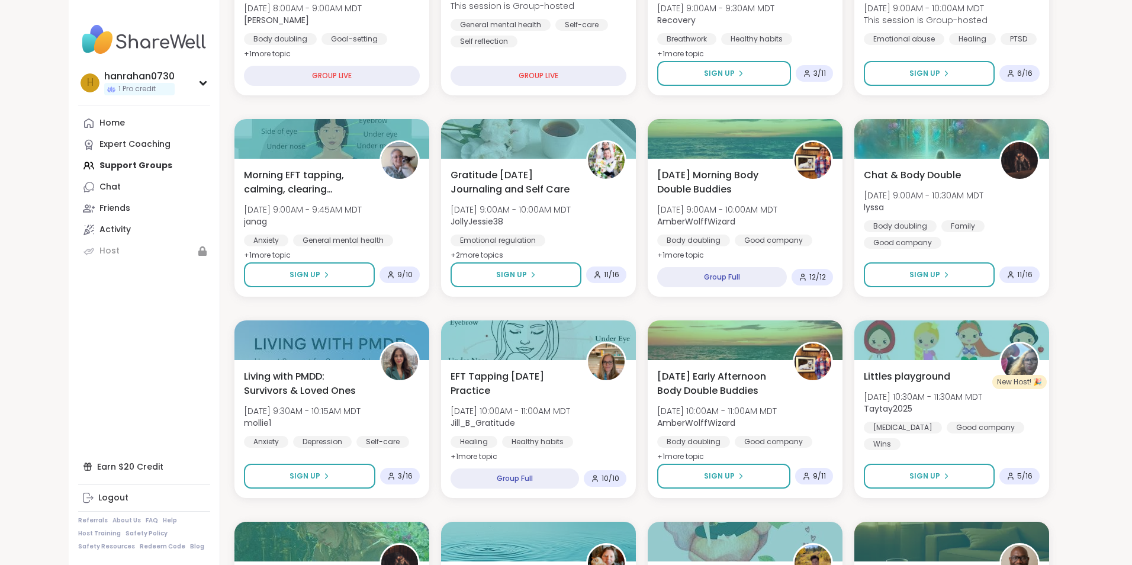
click at [101, 343] on nav "h hanrahan0730 1 Pro credit Profile Membership Settings Help Home Expert Coachi…" at bounding box center [144, 282] width 151 height 565
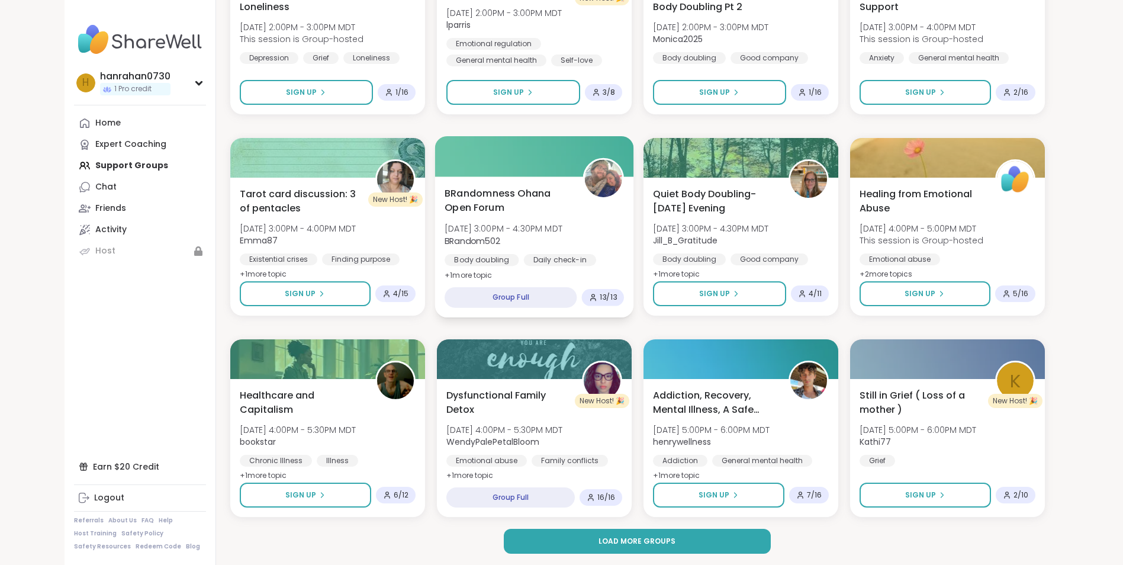
scroll to position [1485, 0]
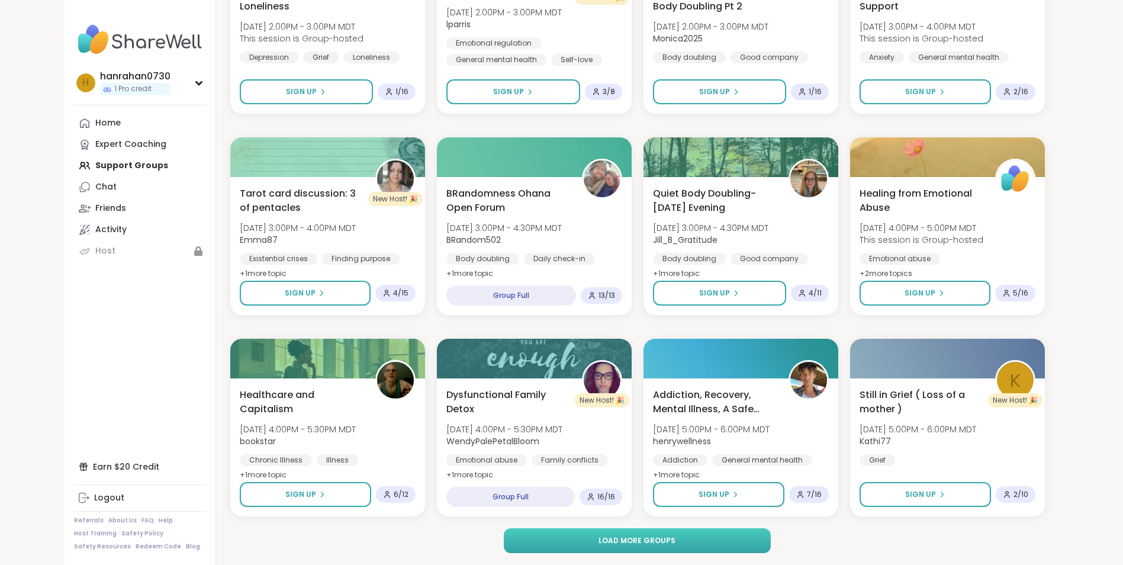
click at [618, 539] on span "Load more groups" at bounding box center [636, 540] width 77 height 11
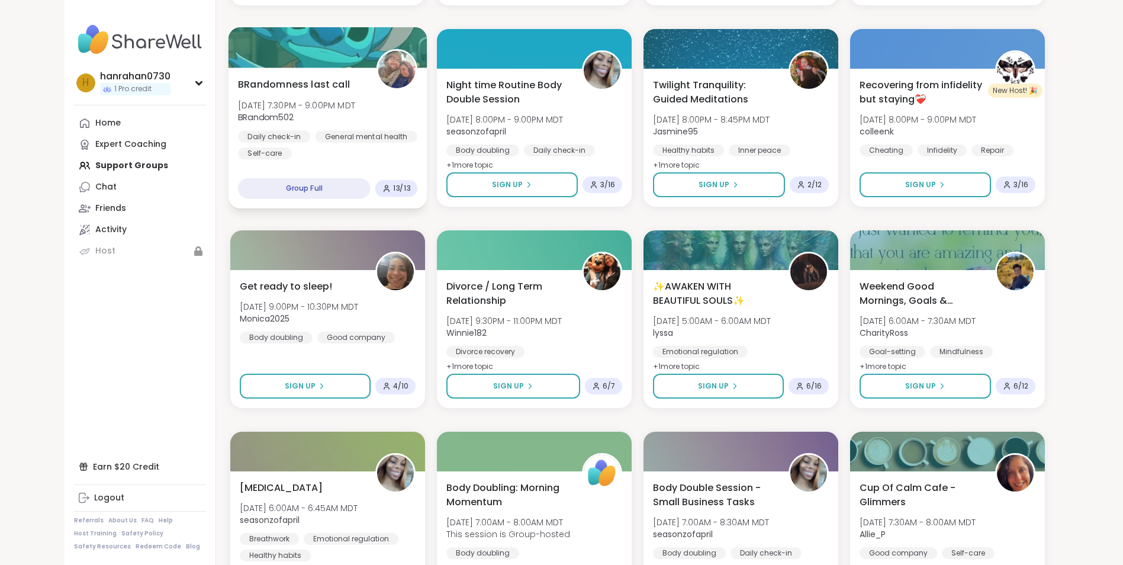
scroll to position [2254, 0]
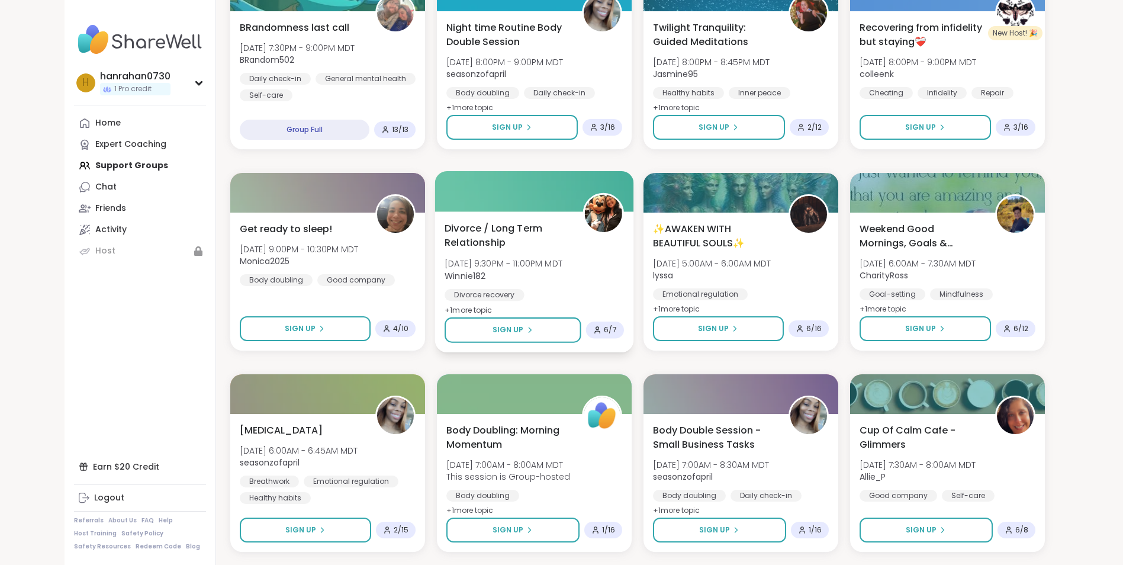
click at [469, 304] on div "Divorce / Long Term Relationship [DATE] 9:30PM - 11:00PM MDT Winnie182 Divorce …" at bounding box center [533, 281] width 199 height 141
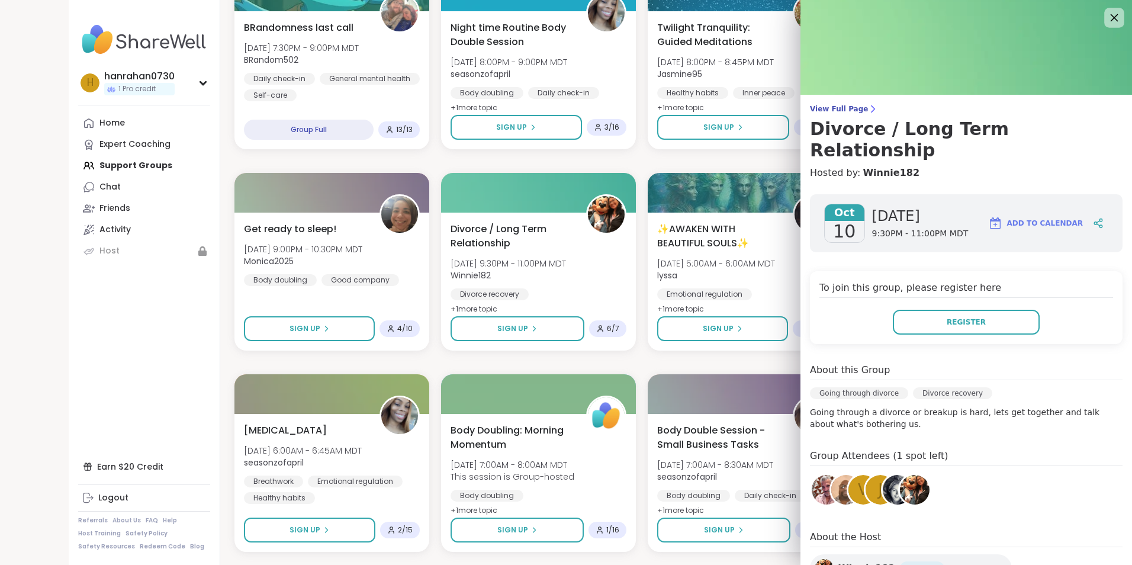
click at [1106, 12] on icon at bounding box center [1113, 17] width 15 height 15
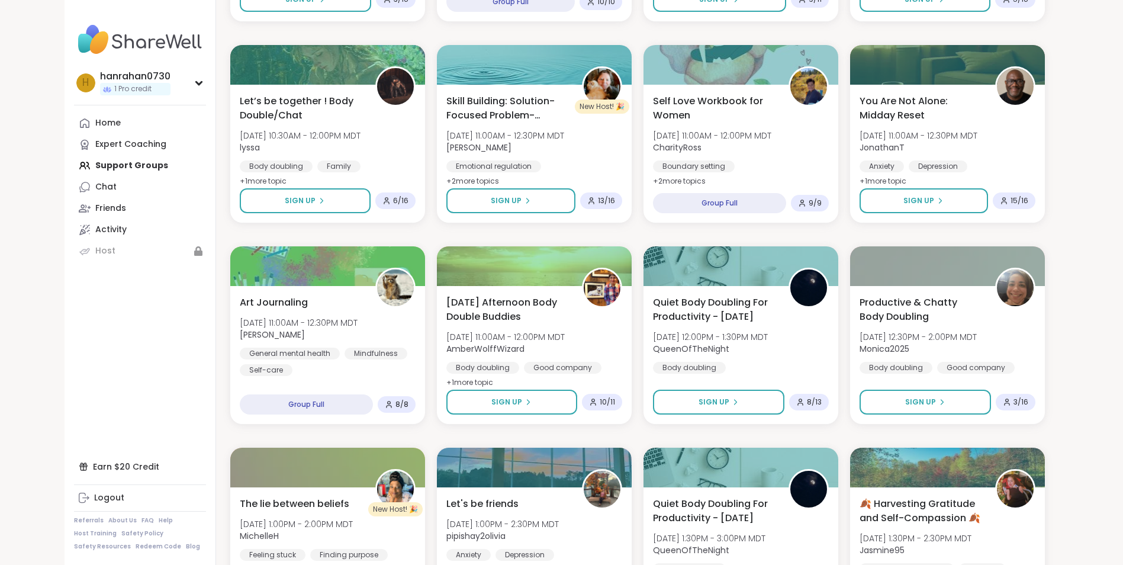
scroll to position [751, 0]
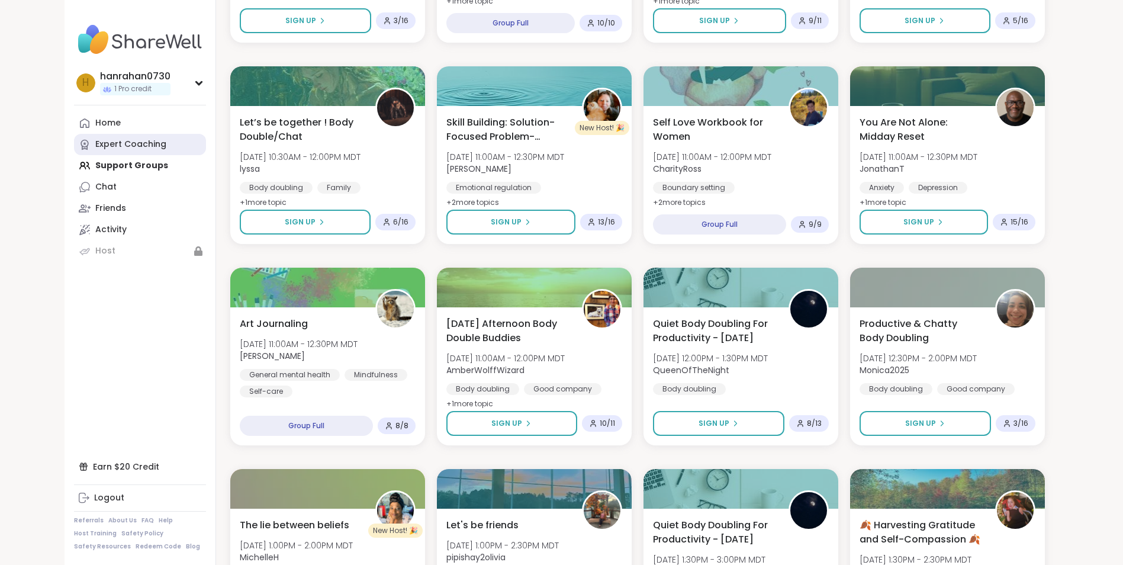
click at [146, 136] on link "Expert Coaching" at bounding box center [140, 144] width 132 height 21
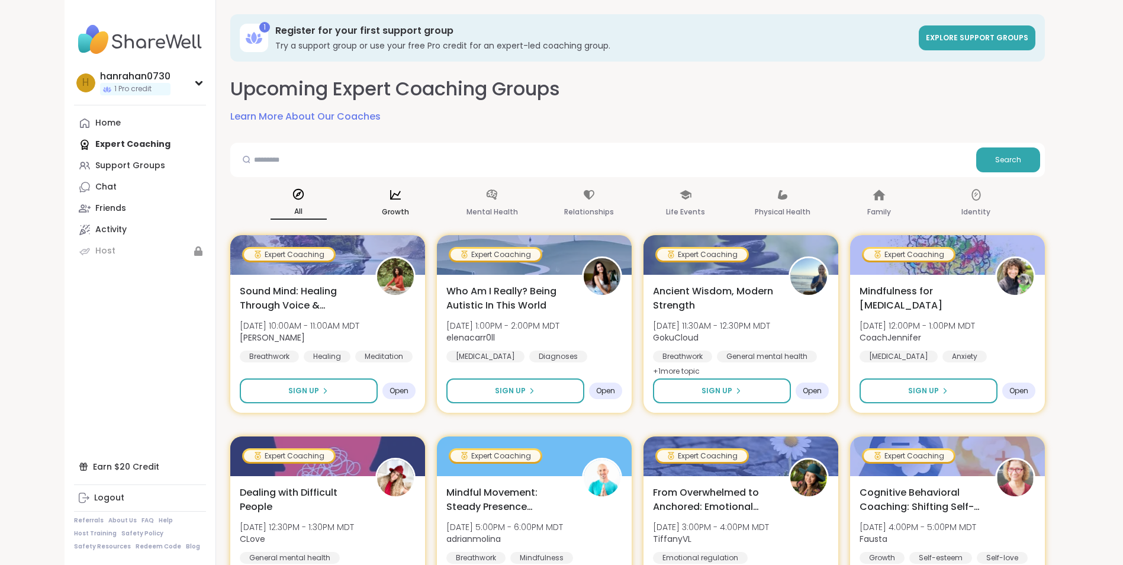
click at [397, 208] on p "Growth" at bounding box center [395, 212] width 27 height 14
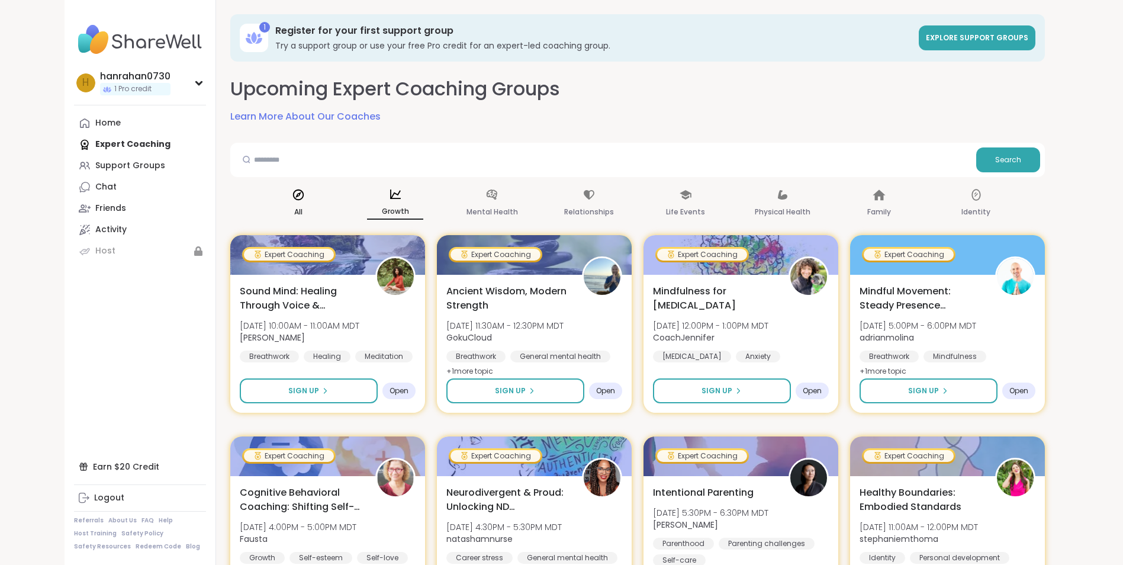
click at [291, 207] on div "All" at bounding box center [298, 204] width 56 height 44
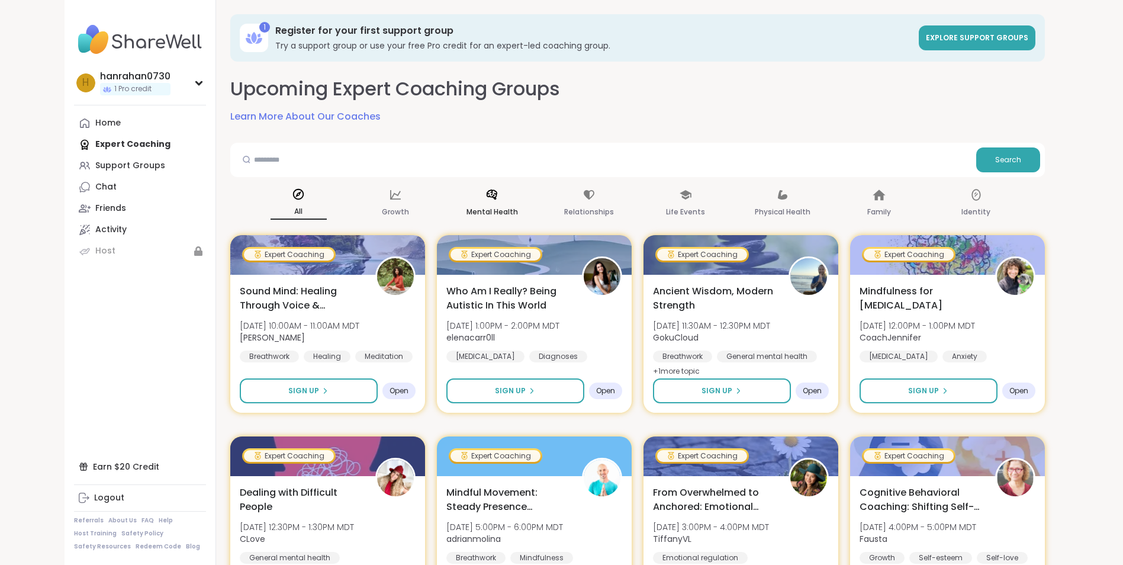
click at [500, 206] on p "Mental Health" at bounding box center [491, 212] width 51 height 14
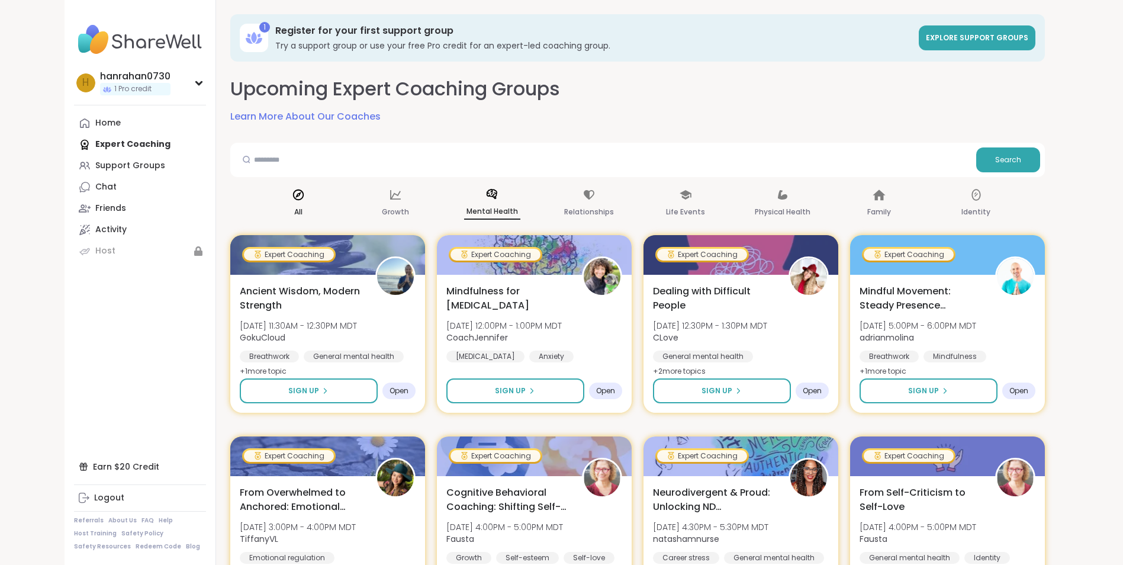
click at [294, 207] on div "All" at bounding box center [298, 204] width 56 height 44
